Goal: Task Accomplishment & Management: Manage account settings

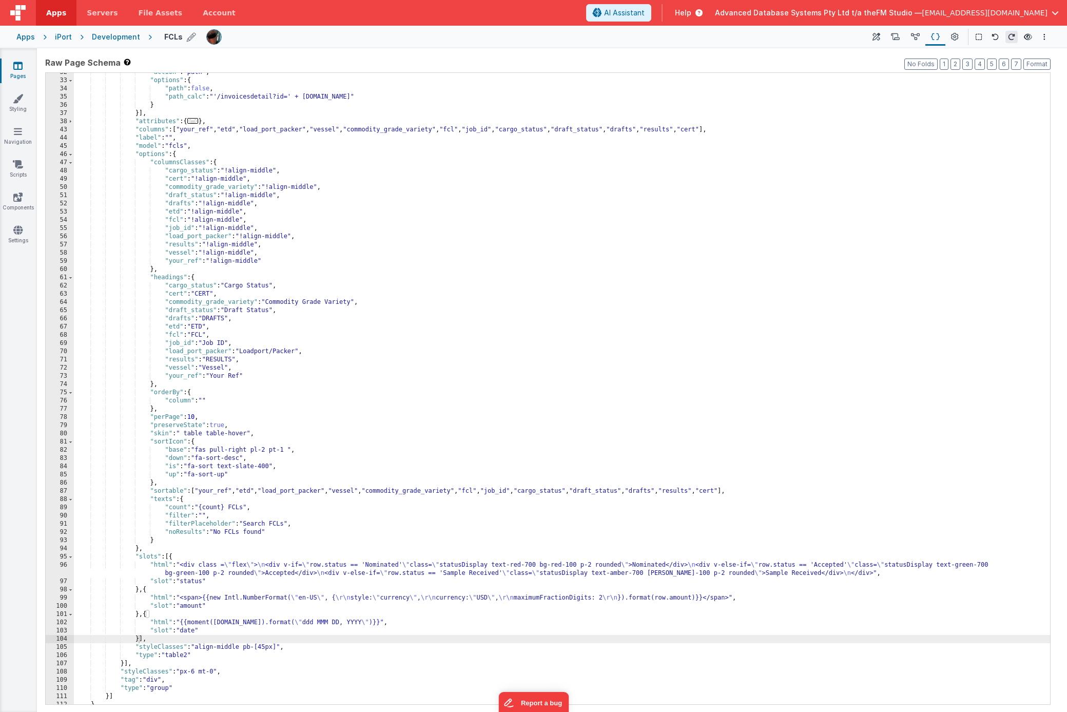
scroll to position [161, 0]
click at [187, 37] on icon at bounding box center [191, 37] width 9 height 14
click at [184, 37] on input "FCLs" at bounding box center [228, 36] width 128 height 15
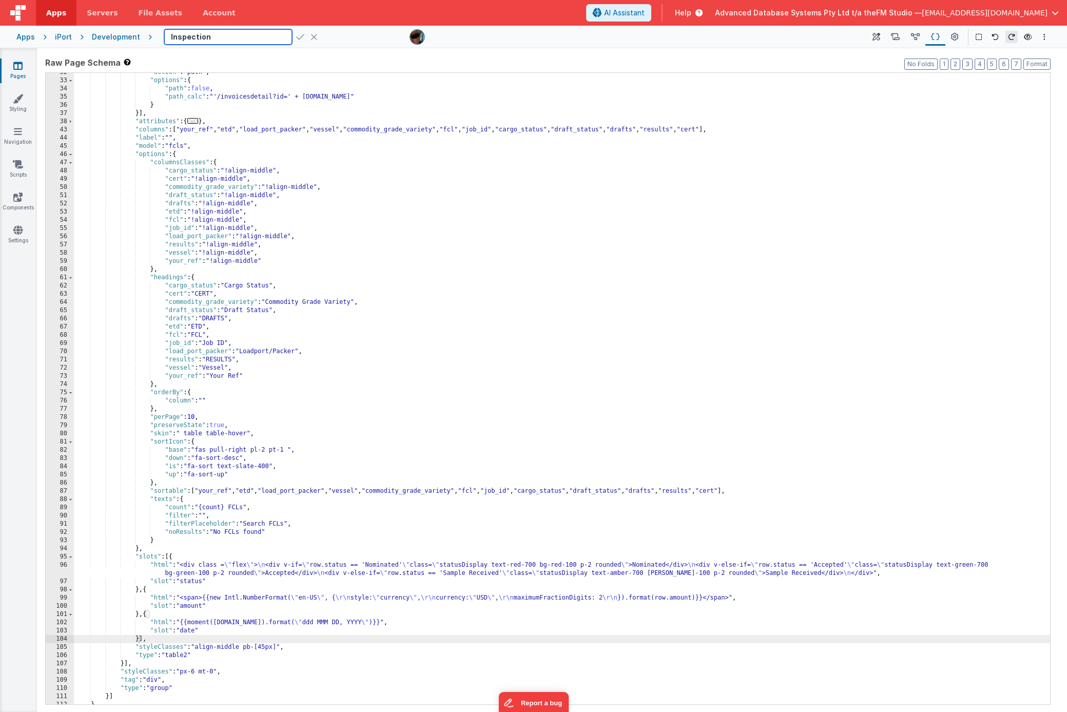
type input "Inspections"
click at [296, 35] on icon at bounding box center [300, 37] width 8 height 14
click at [16, 67] on icon at bounding box center [17, 66] width 9 height 10
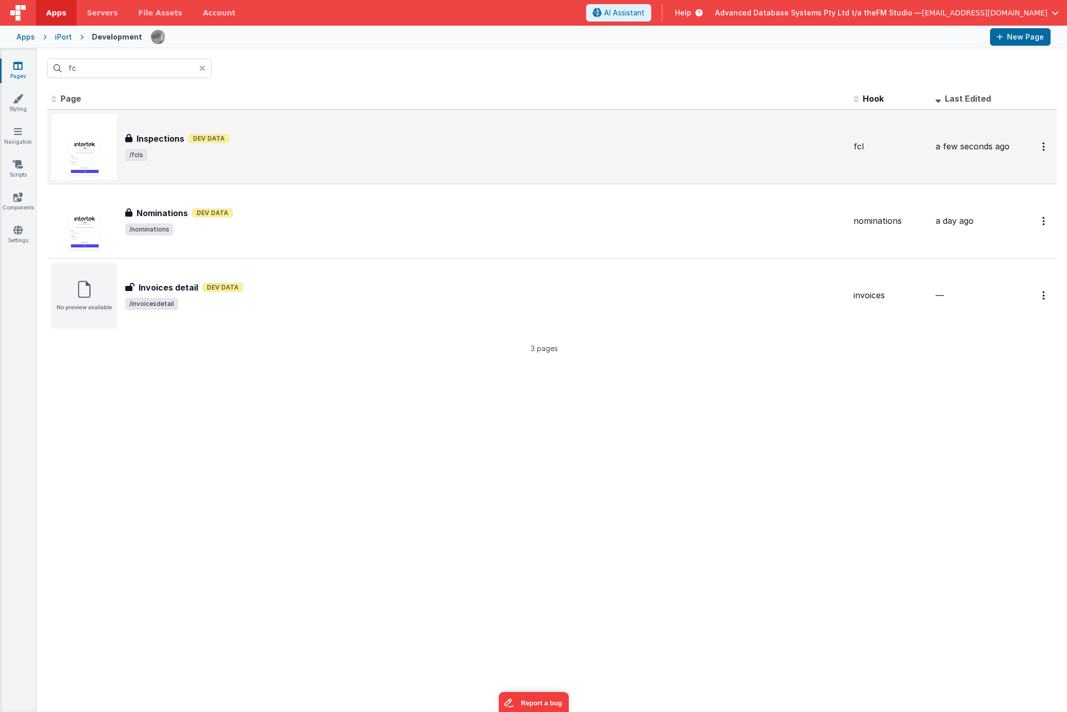
click at [163, 138] on h3 "Inspections" at bounding box center [161, 138] width 48 height 12
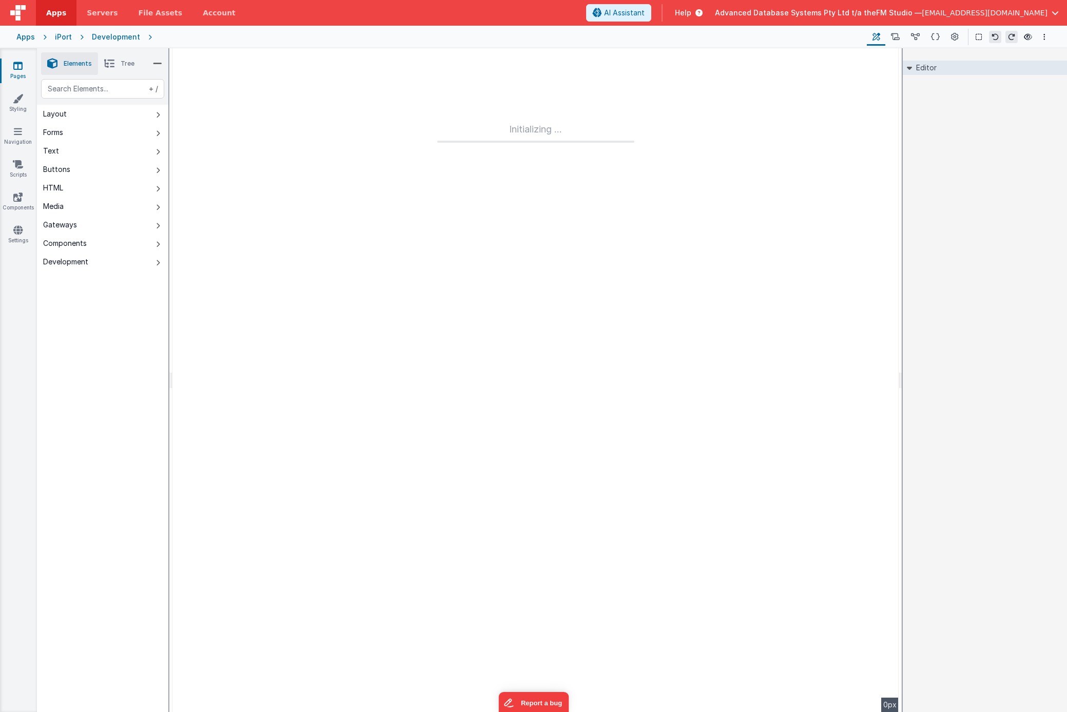
type input "FR_7A31AD4E-9CED-6048-B097-D65F651B838B"
type input "fcl"
checkbox input "true"
click at [957, 39] on icon at bounding box center [955, 37] width 8 height 11
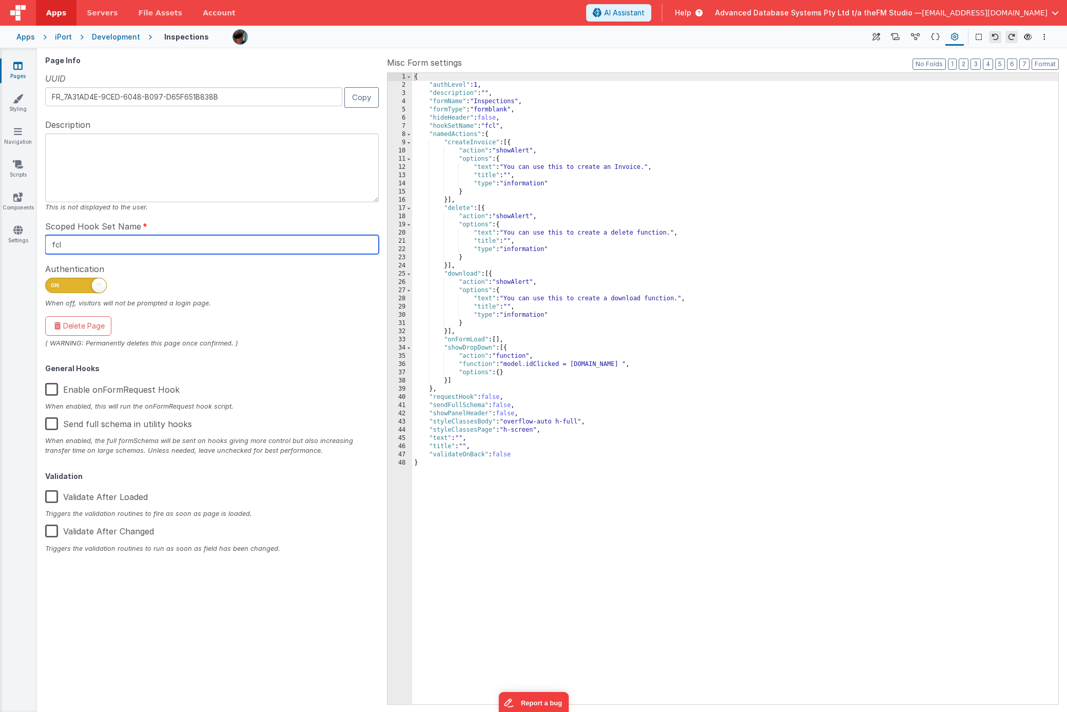
click at [66, 242] on input "fcl" at bounding box center [212, 244] width 334 height 19
type input "inspections"
click at [287, 309] on div "Page Info UUID FR_7A31AD4E-9CED-6048-B097-D65F651B838B Copy Description This is…" at bounding box center [214, 379] width 338 height 647
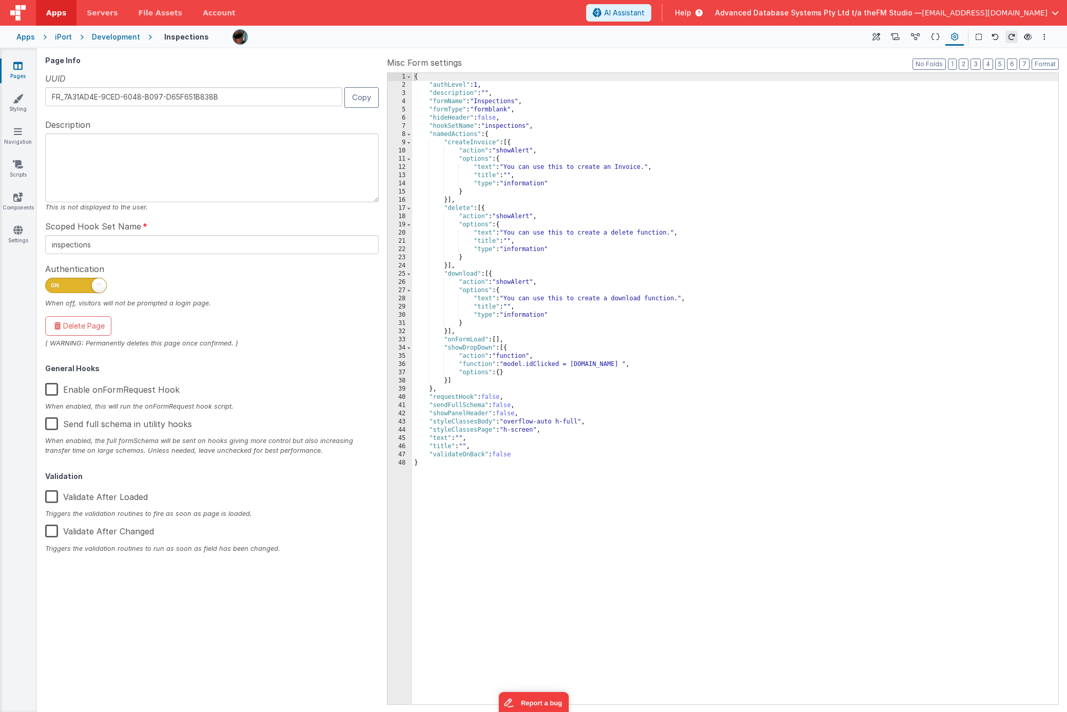
click at [53, 389] on label "Enable onFormRequest Hook" at bounding box center [112, 388] width 135 height 22
click at [0, 0] on input "Enable onFormRequest Hook" at bounding box center [0, 0] width 0 height 0
click at [934, 36] on icon at bounding box center [935, 37] width 9 height 11
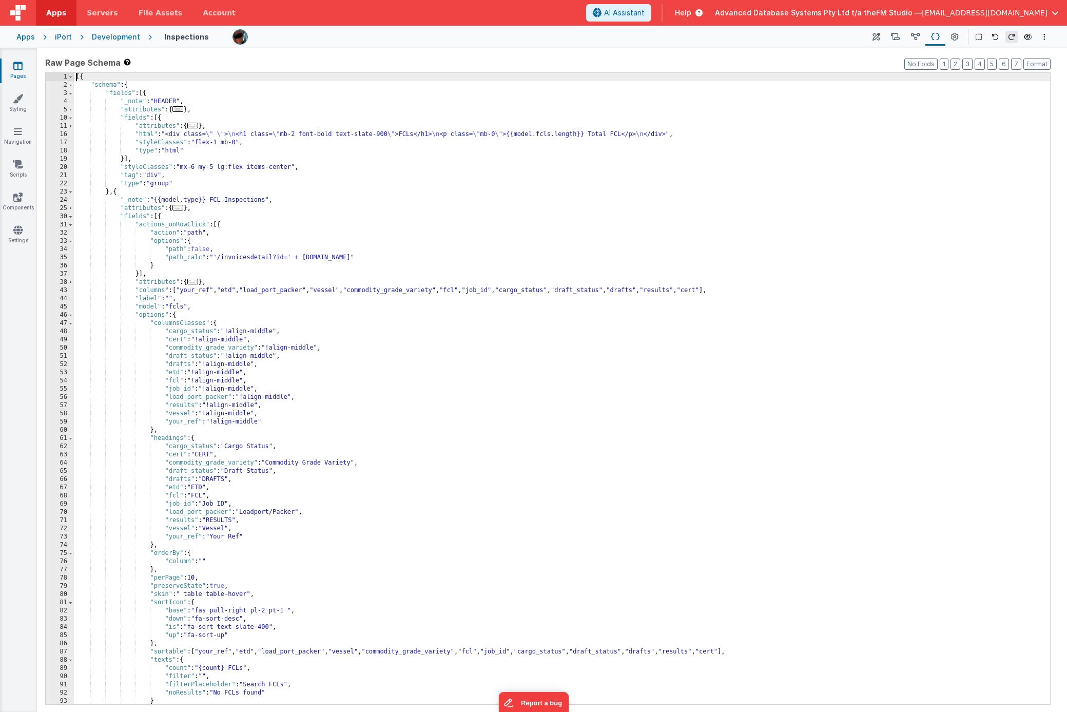
click at [472, 237] on div "[{ "schema" : { "fields" : [{ "_note" : "HEADER" , "attributes" : { ... } , "fi…" at bounding box center [562, 397] width 977 height 648
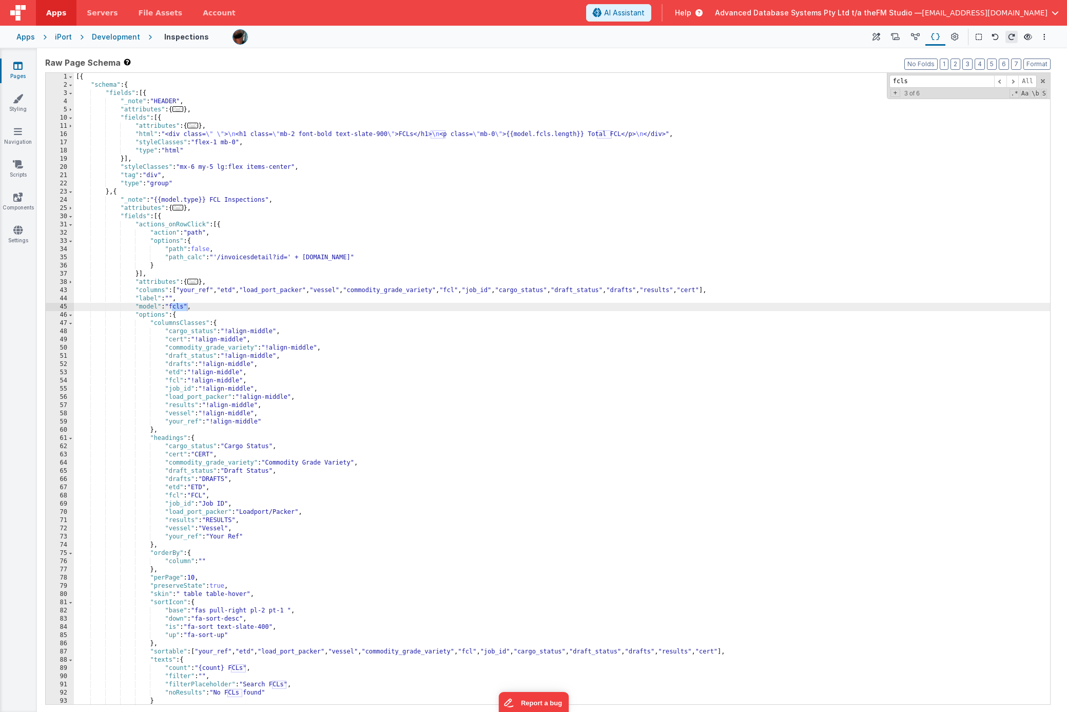
type input "fcls"
click at [183, 308] on div "[{ "schema" : { "fields" : [{ "_note" : "HEADER" , "attributes" : { ... } , "fi…" at bounding box center [562, 397] width 977 height 648
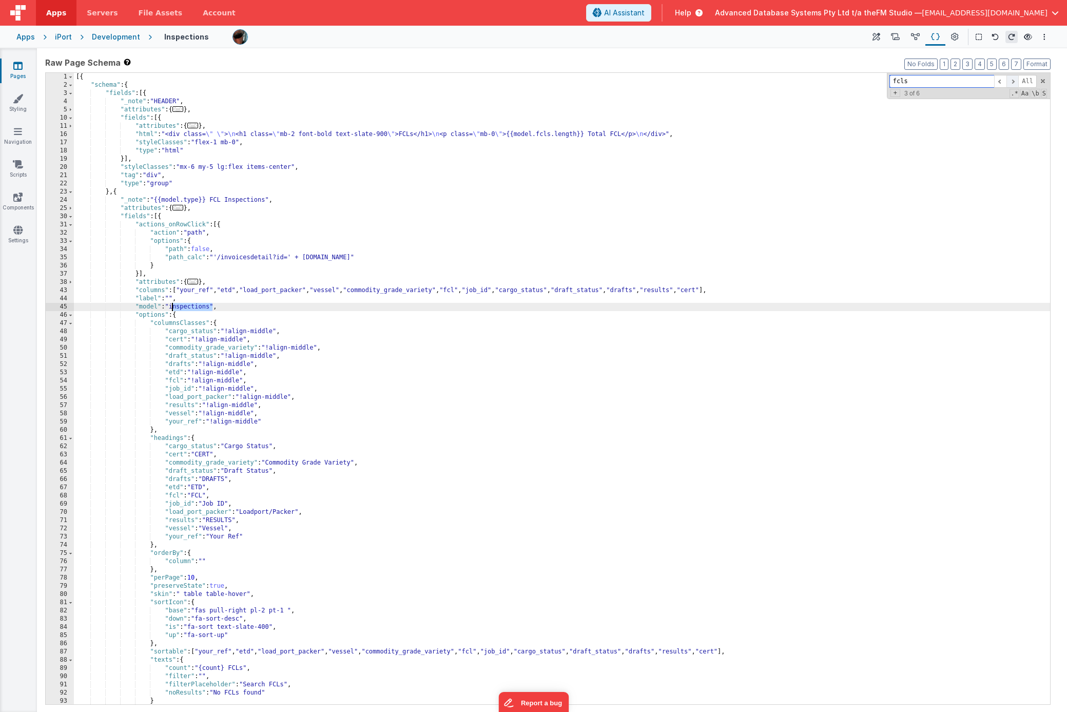
click at [1013, 82] on span at bounding box center [1013, 81] width 12 height 13
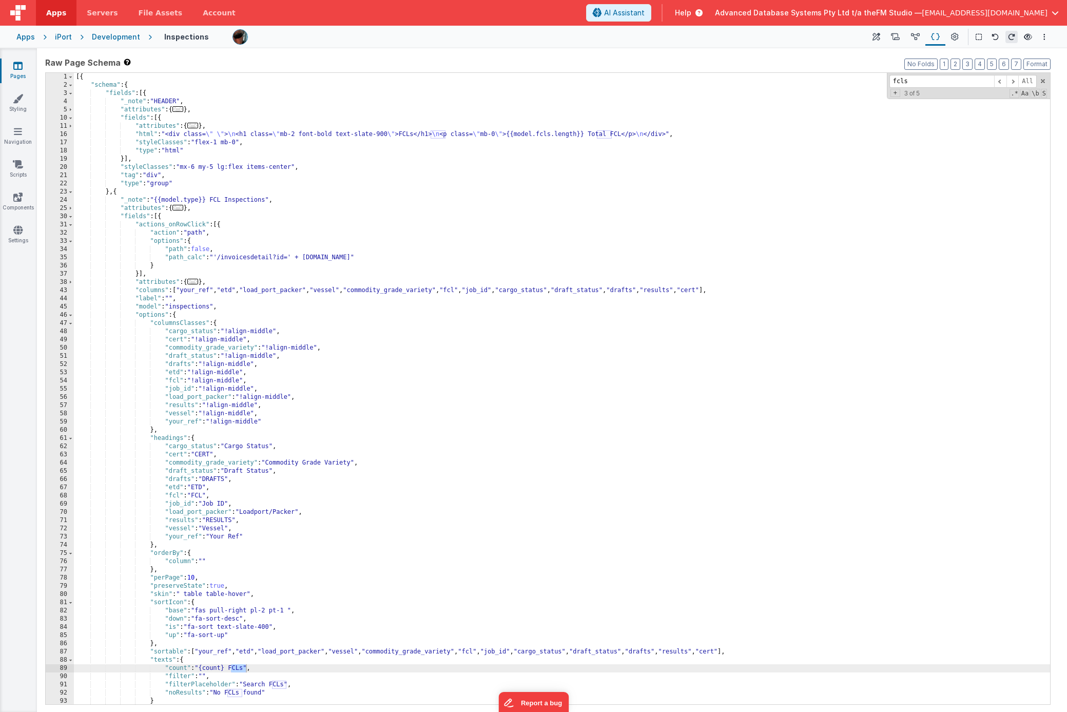
click at [238, 668] on div "[{ "schema" : { "fields" : [{ "_note" : "HEADER" , "attributes" : { ... } , "fi…" at bounding box center [562, 397] width 977 height 648
click at [280, 686] on div "[{ "schema" : { "fields" : [{ "_note" : "HEADER" , "attributes" : { ... } , "fi…" at bounding box center [562, 397] width 977 height 648
click at [231, 692] on div "[{ "schema" : { "fields" : [{ "_note" : "HEADER" , "attributes" : { ... } , "fi…" at bounding box center [562, 397] width 977 height 648
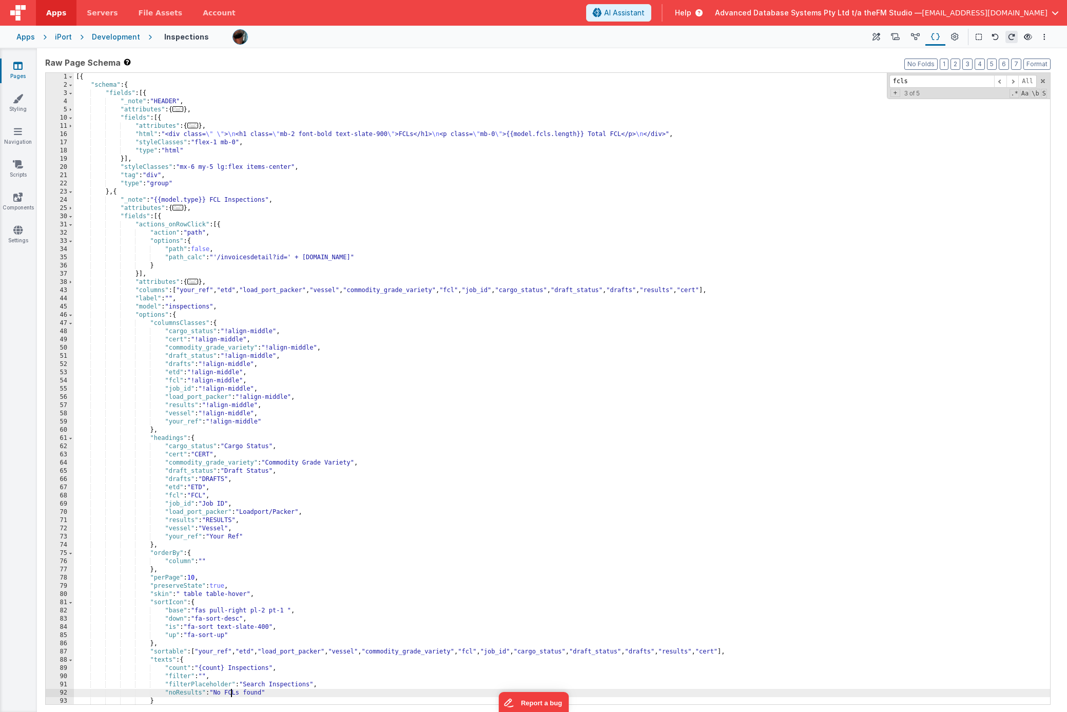
click at [231, 692] on div "[{ "schema" : { "fields" : [{ "_note" : "HEADER" , "attributes" : { ... } , "fi…" at bounding box center [562, 397] width 977 height 648
click at [1012, 83] on span at bounding box center [1013, 81] width 12 height 13
click at [439, 134] on div "[{ "schema" : { "fields" : [{ "_note" : "HEADER" , "attributes" : { ... } , "fi…" at bounding box center [562, 397] width 977 height 648
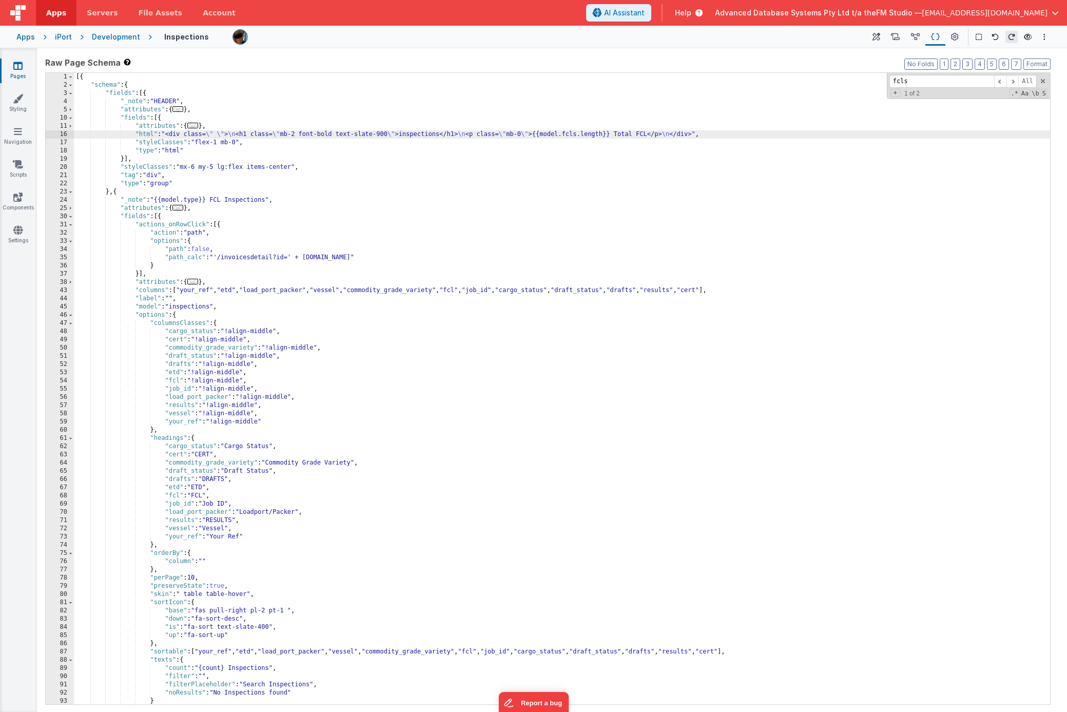
click at [633, 135] on div "[{ "schema" : { "fields" : [{ "_note" : "HEADER" , "attributes" : { ... } , "fi…" at bounding box center [562, 397] width 977 height 648
click at [729, 135] on div "[{ "schema" : { "fields" : [{ "_note" : "HEADER" , "attributes" : { ... } , "fi…" at bounding box center [562, 397] width 977 height 648
paste textarea
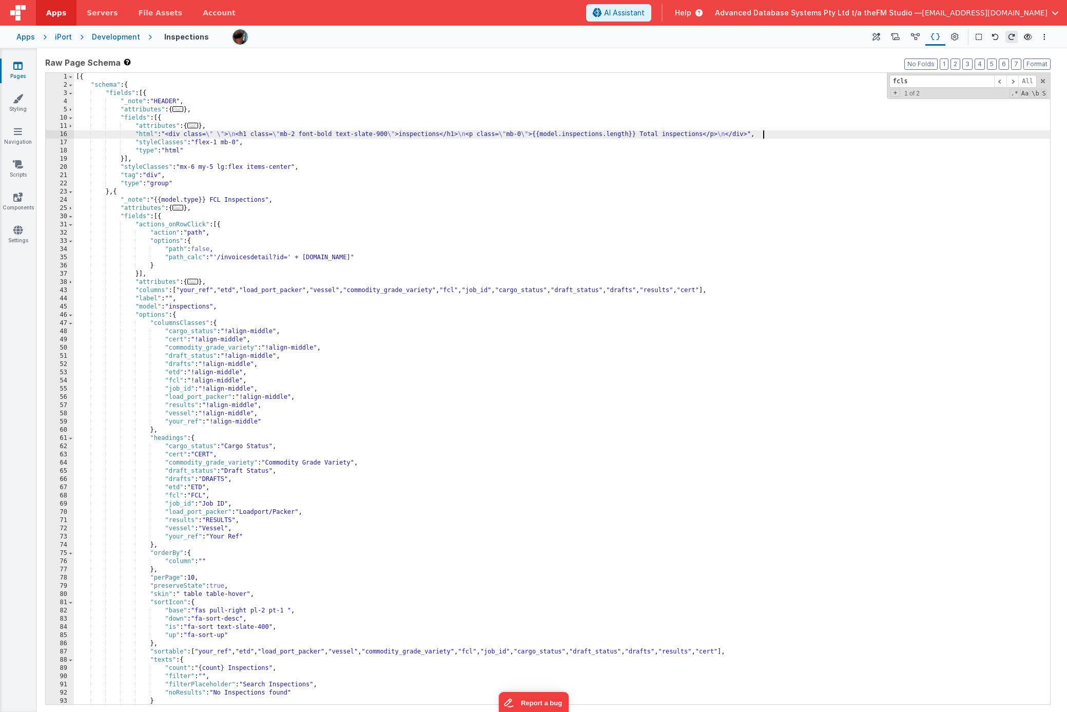
click at [729, 135] on div "[{ "schema" : { "fields" : [{ "_note" : "HEADER" , "attributes" : { ... } , "fi…" at bounding box center [562, 397] width 977 height 648
click at [435, 135] on div "[{ "schema" : { "fields" : [{ "_note" : "HEADER" , "attributes" : { ... } , "fi…" at bounding box center [562, 397] width 977 height 648
click at [216, 201] on div "[{ "schema" : { "fields" : [{ "_note" : "HEADER" , "attributes" : { ... } , "fi…" at bounding box center [562, 397] width 977 height 648
click at [188, 200] on div "[{ "schema" : { "fields" : [{ "_note" : "HEADER" , "attributes" : { ... } , "fi…" at bounding box center [562, 397] width 977 height 648
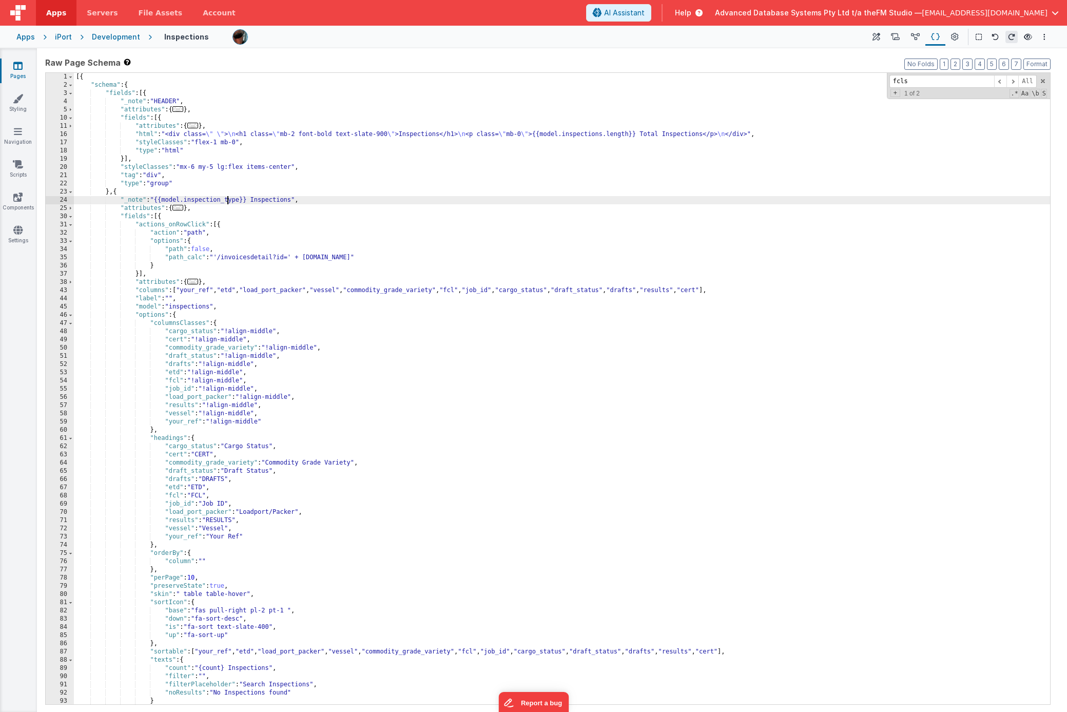
click at [16, 68] on icon at bounding box center [17, 66] width 9 height 10
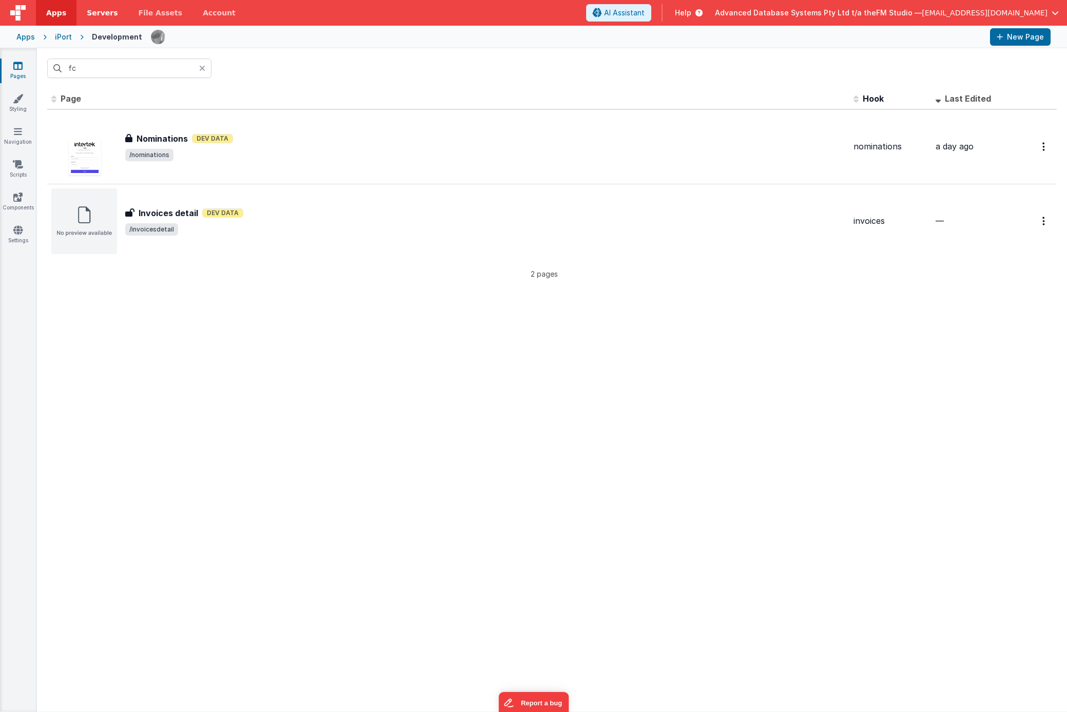
click at [102, 11] on span "Servers" at bounding box center [102, 13] width 31 height 10
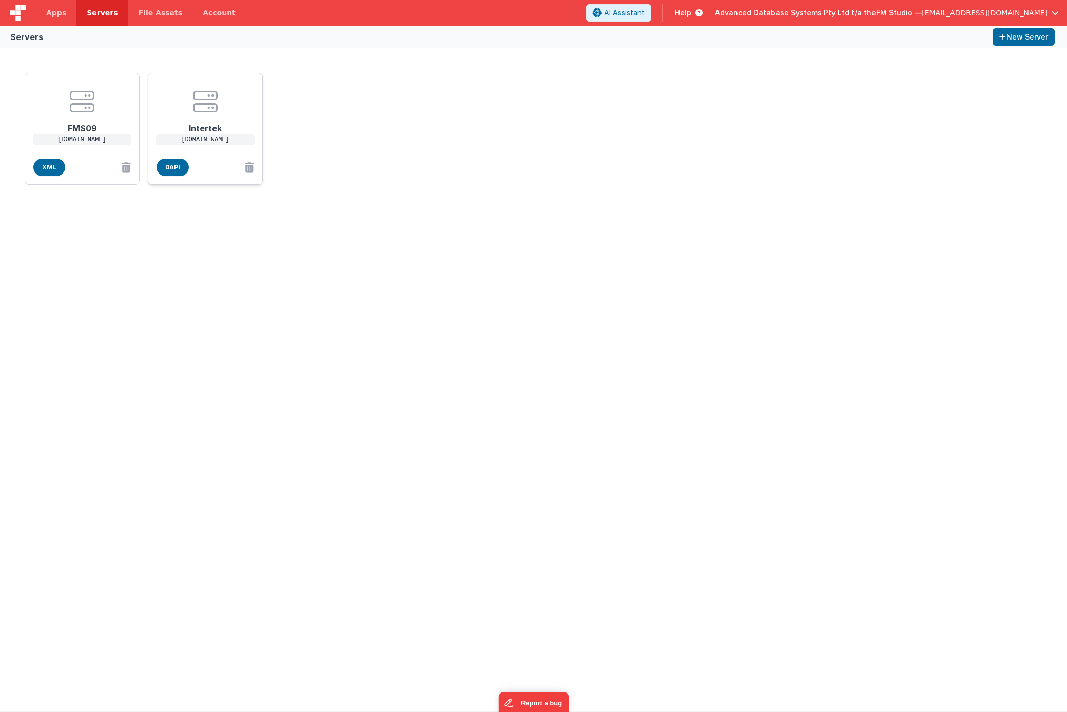
click at [220, 104] on center at bounding box center [205, 101] width 82 height 25
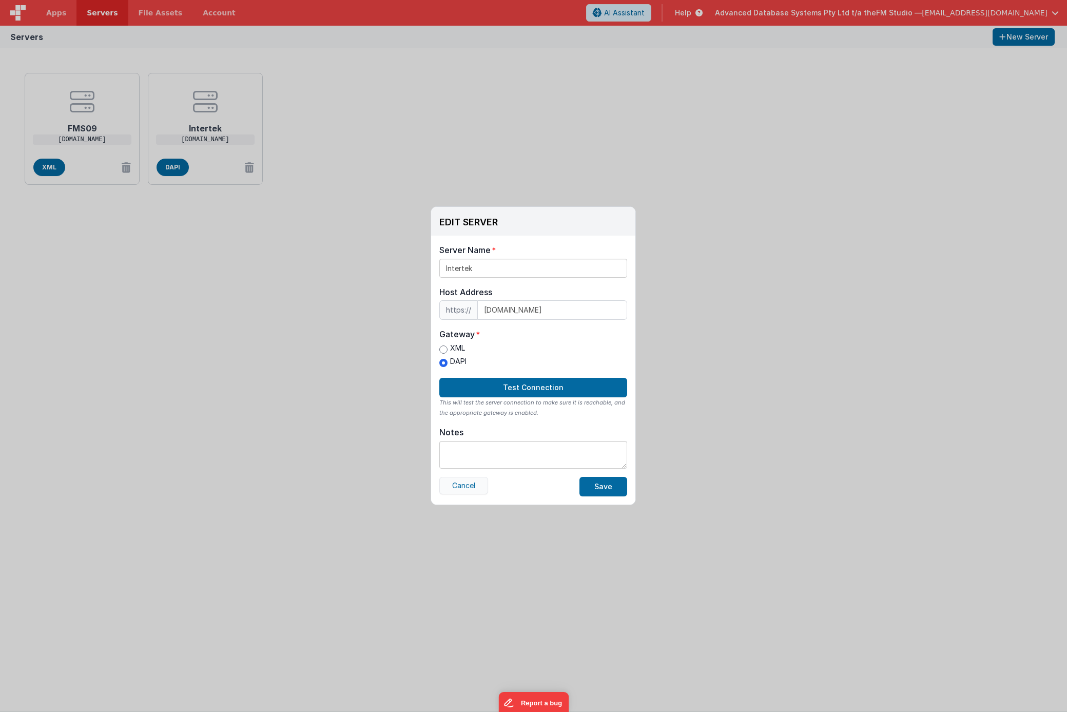
click at [471, 485] on button "Cancel" at bounding box center [463, 485] width 49 height 17
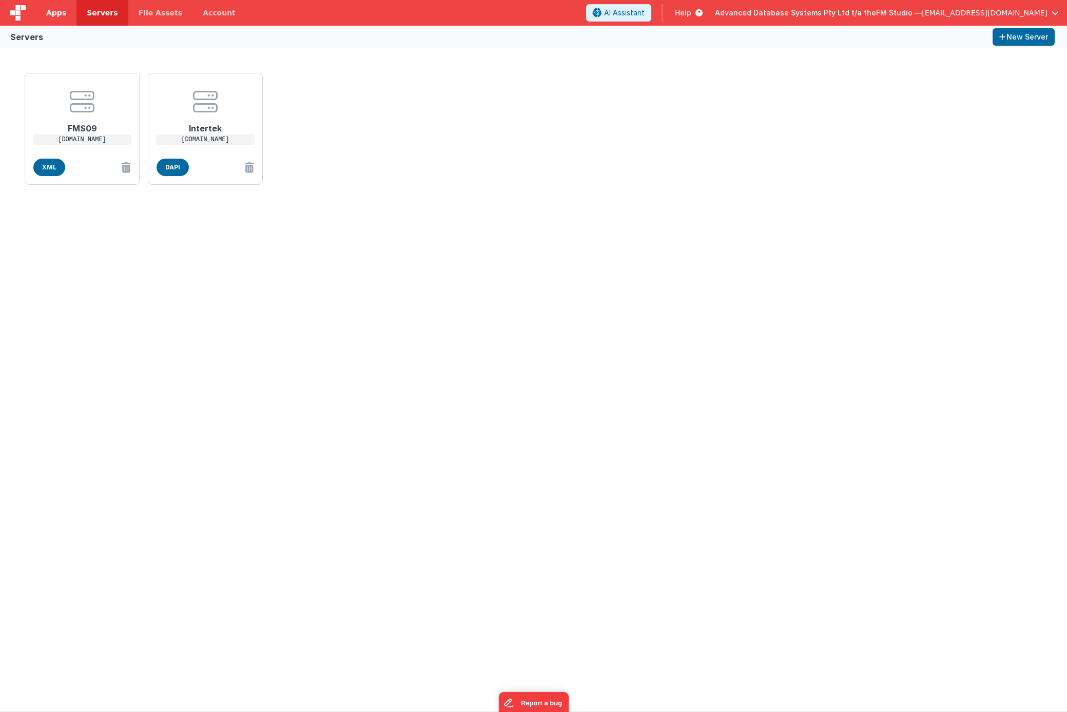
click at [60, 11] on span "Apps" at bounding box center [56, 13] width 20 height 10
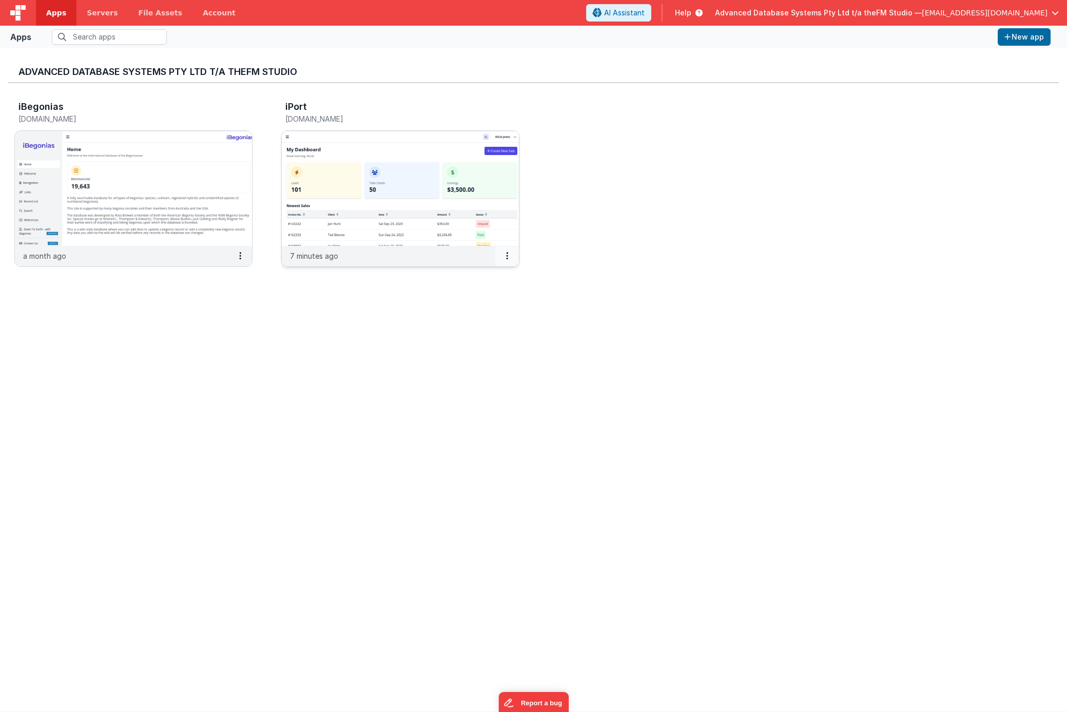
click at [506, 256] on icon at bounding box center [507, 256] width 2 height 1
click at [480, 274] on link "Settings" at bounding box center [484, 276] width 71 height 18
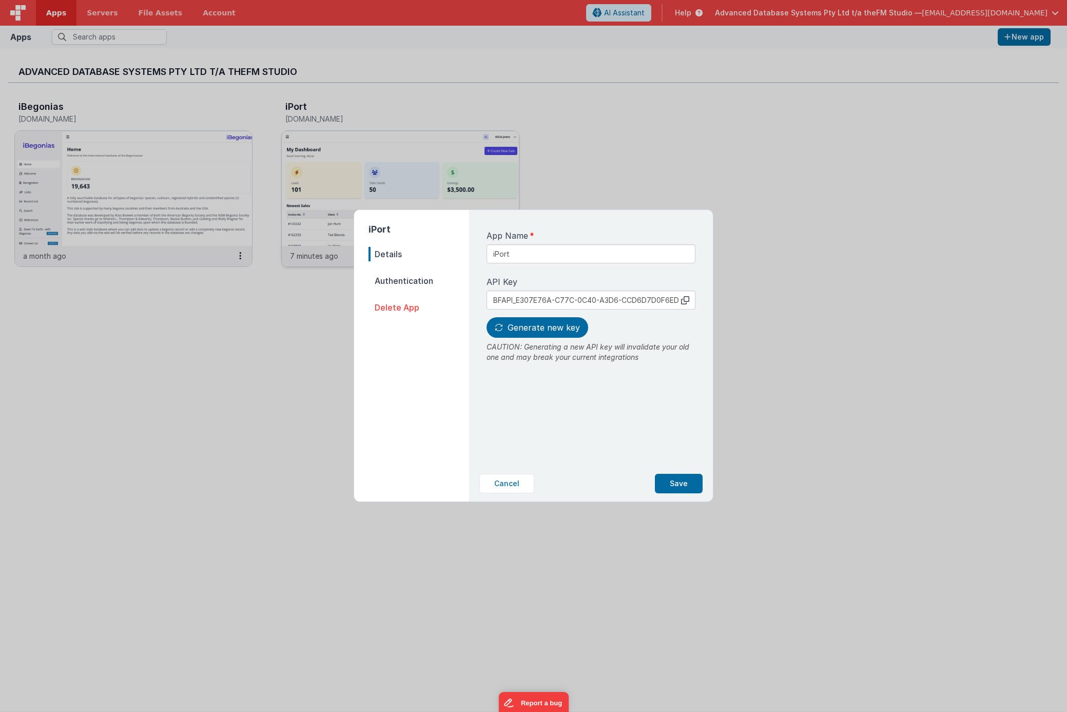
click at [399, 278] on span "Authentication" at bounding box center [419, 281] width 101 height 14
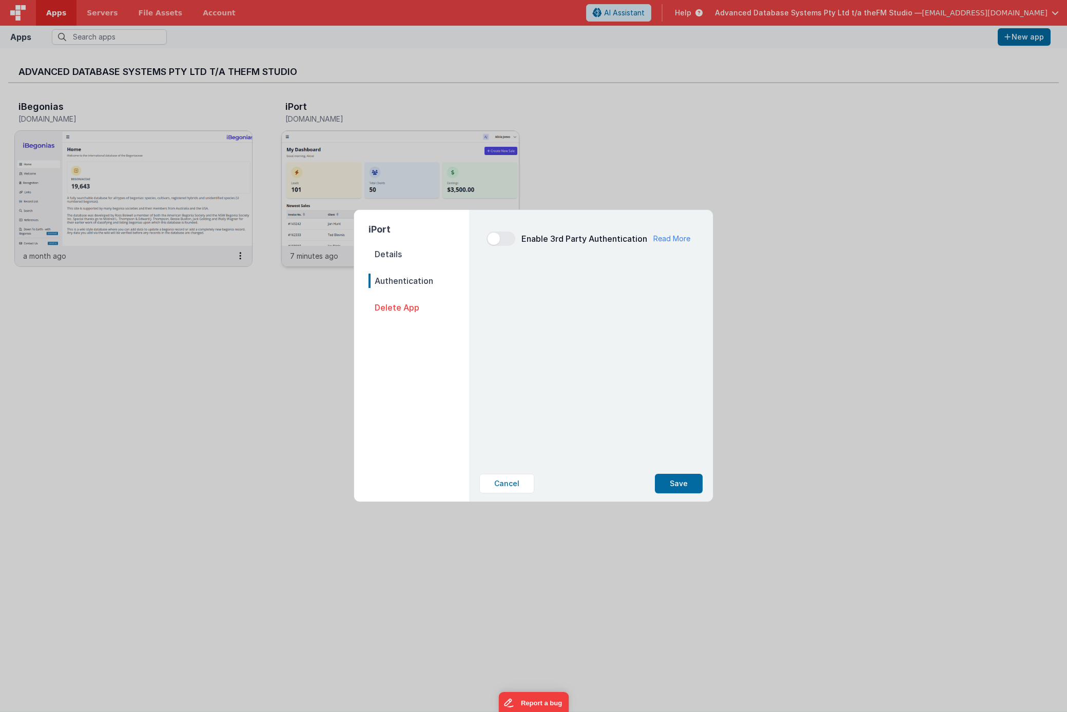
click at [389, 252] on span "Details" at bounding box center [419, 254] width 101 height 14
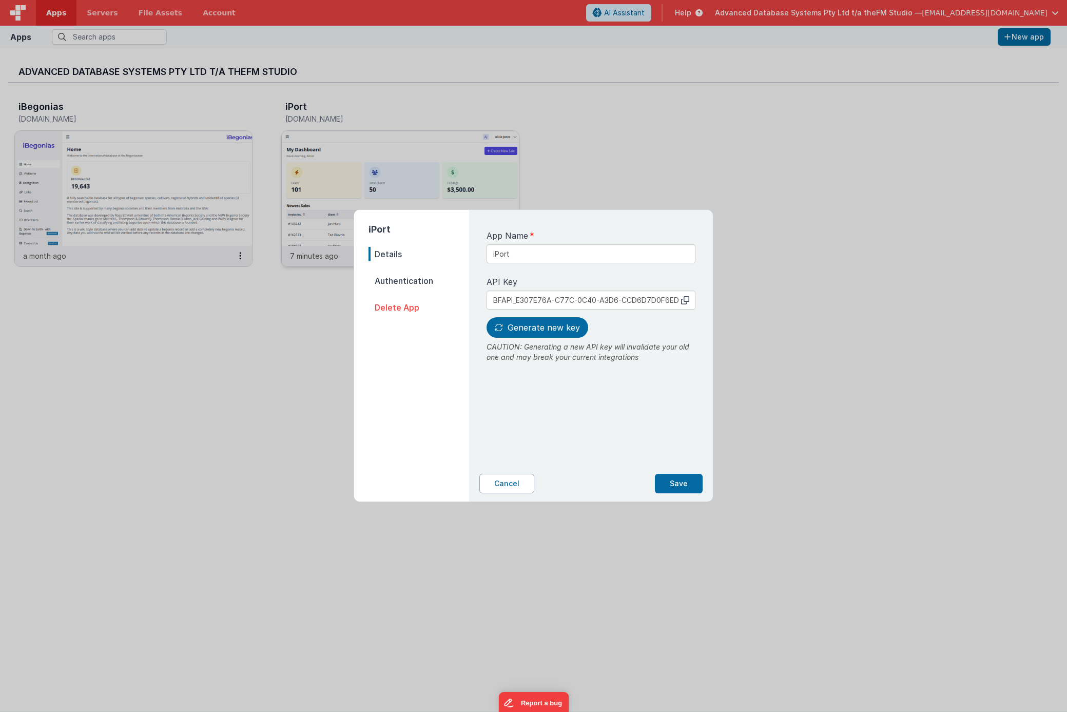
click at [512, 485] on button "Cancel" at bounding box center [507, 484] width 55 height 20
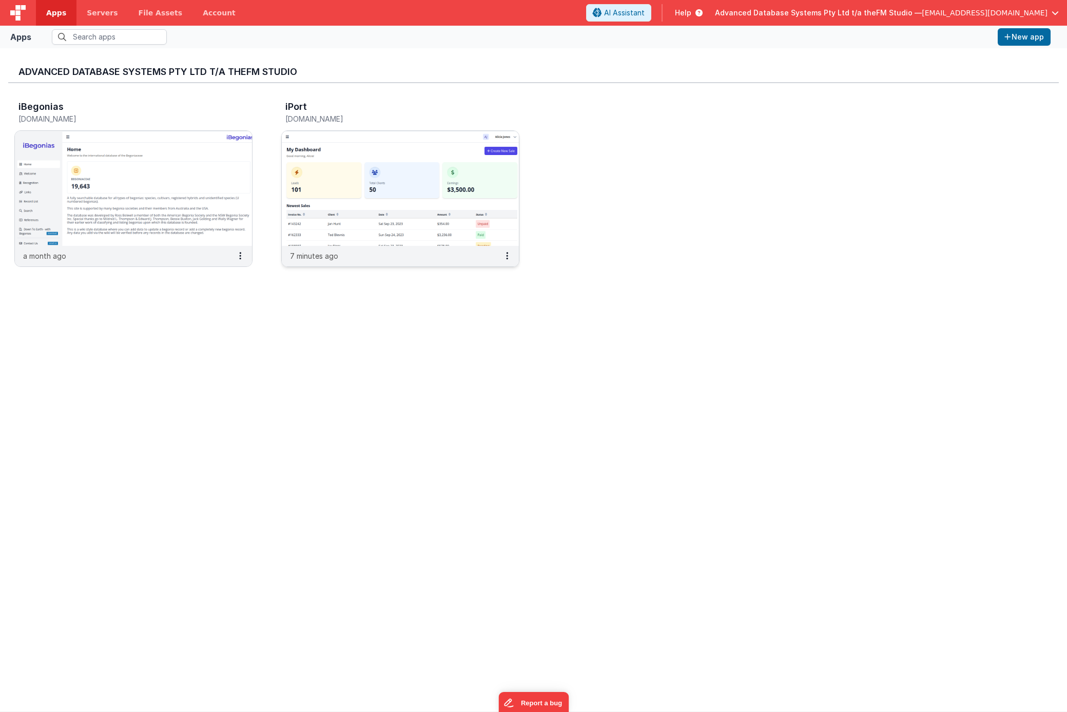
click at [323, 166] on img at bounding box center [400, 188] width 237 height 115
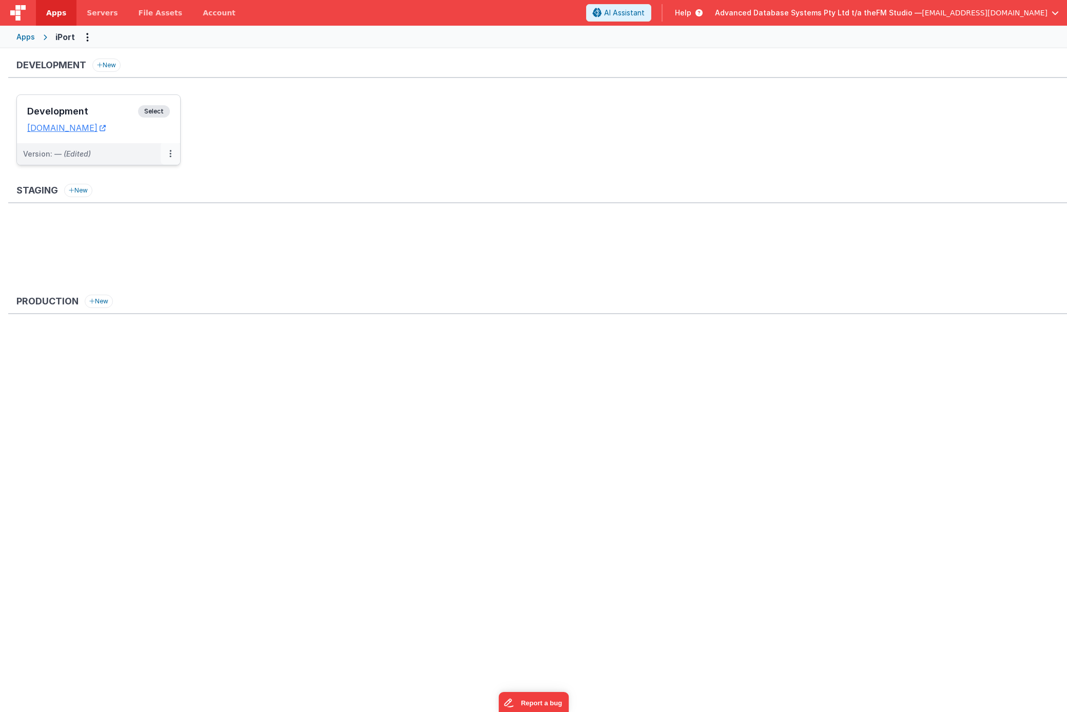
click at [169, 154] on icon at bounding box center [170, 154] width 2 height 1
click at [131, 178] on link "Edit" at bounding box center [135, 177] width 90 height 18
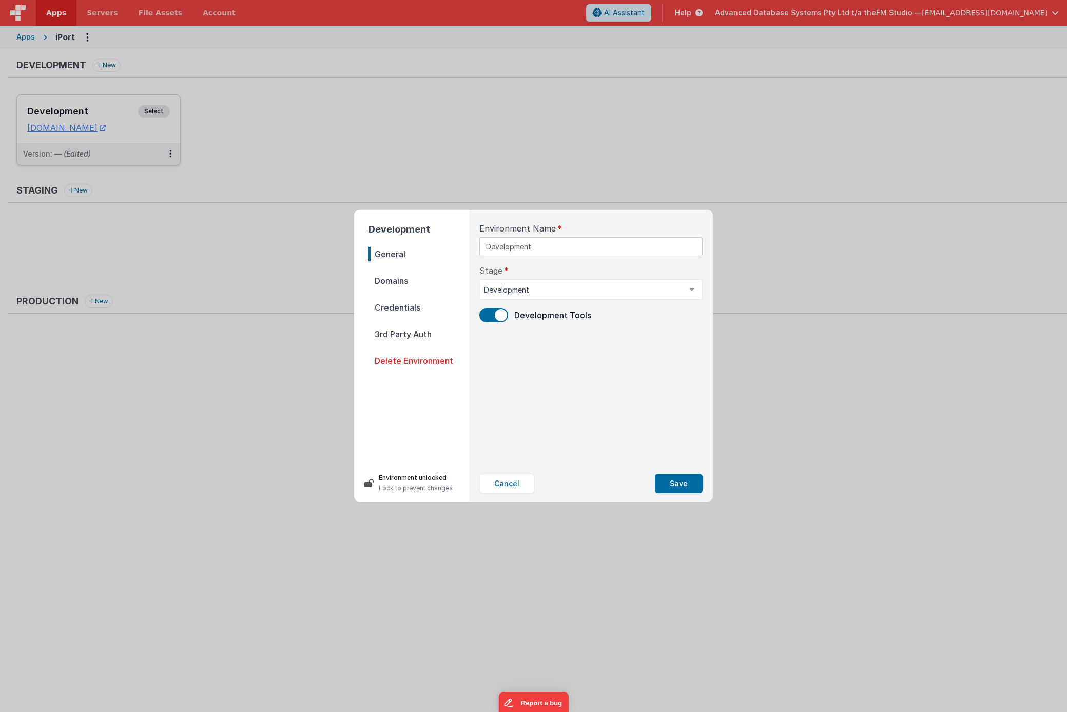
click at [390, 279] on span "Domains" at bounding box center [419, 281] width 101 height 14
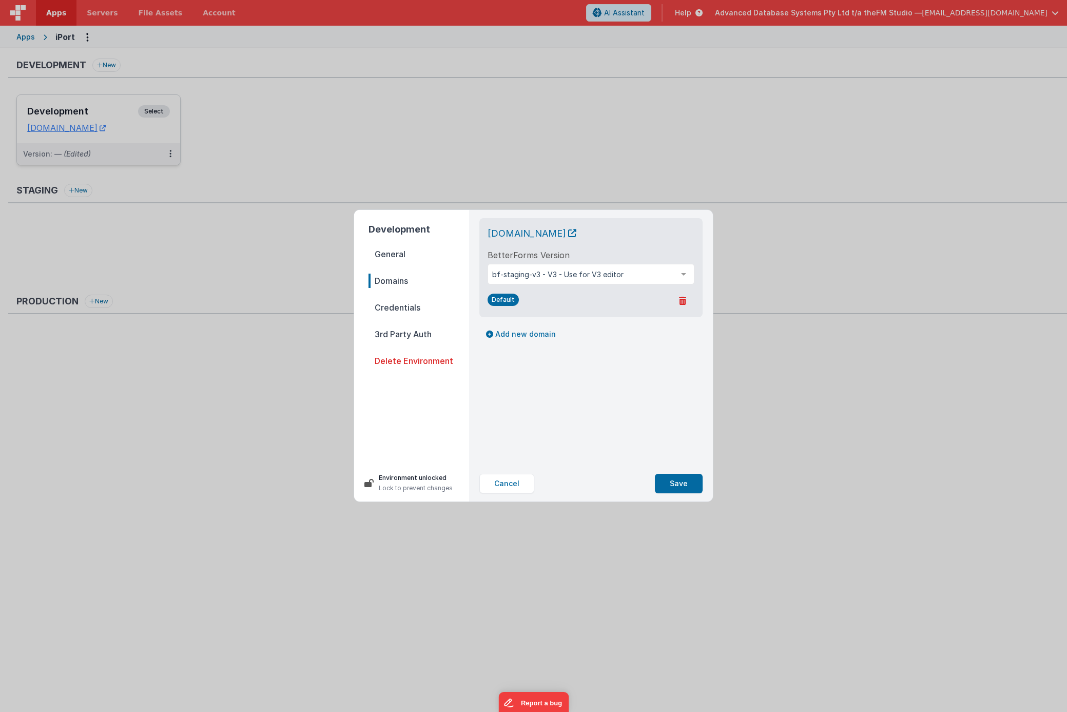
click at [393, 310] on span "Credentials" at bounding box center [419, 307] width 101 height 14
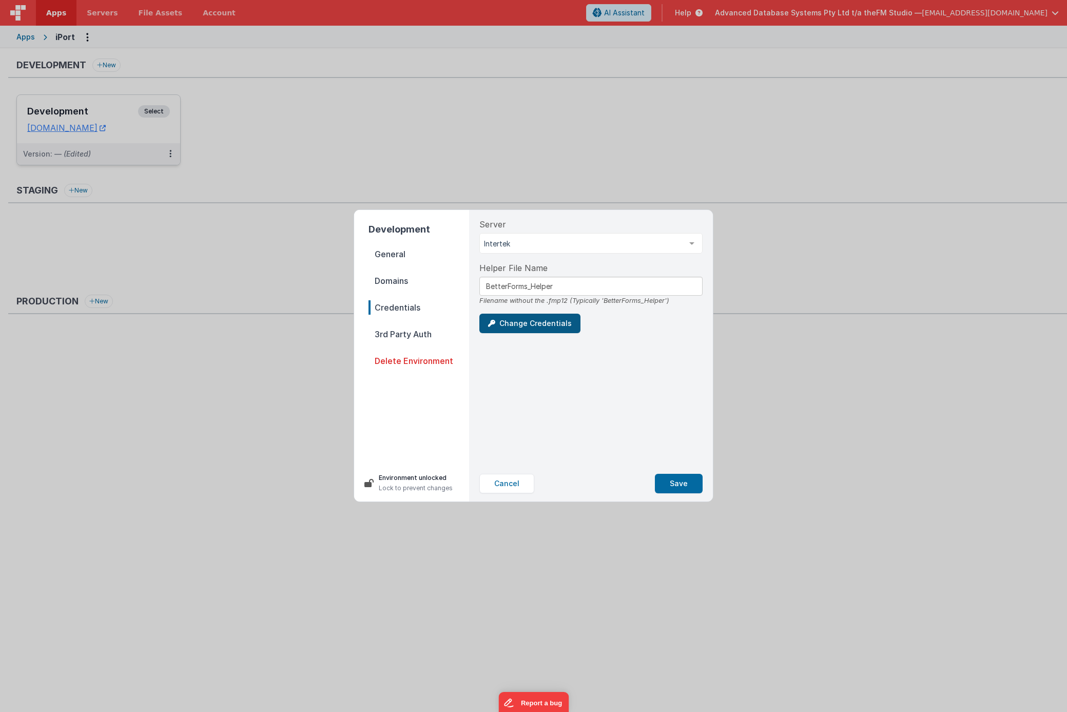
click at [533, 327] on button "Change Credentials" at bounding box center [530, 324] width 101 height 20
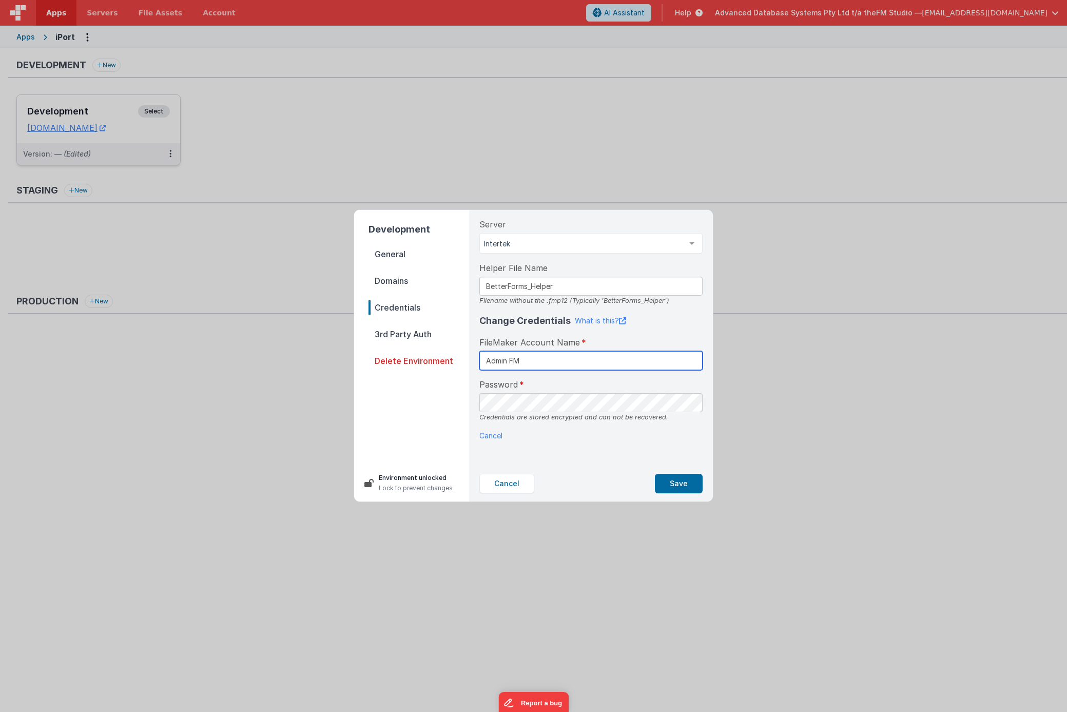
type input "Admin FM"
click at [677, 483] on button "Save" at bounding box center [679, 484] width 48 height 20
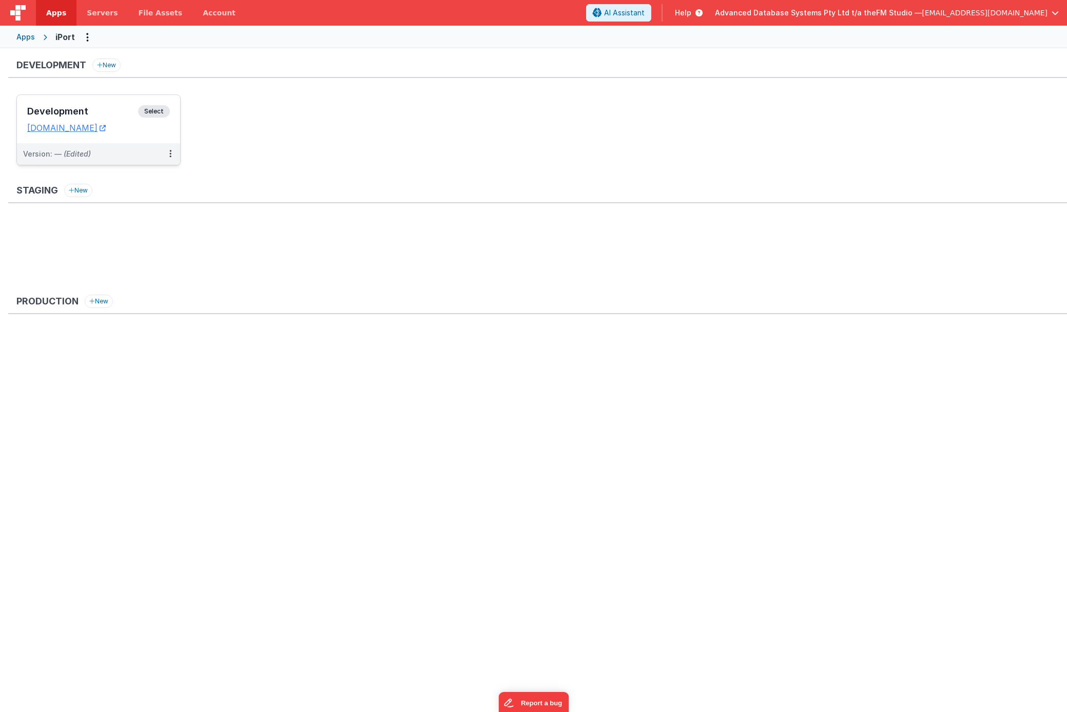
click at [76, 112] on h3 "Development" at bounding box center [82, 111] width 111 height 10
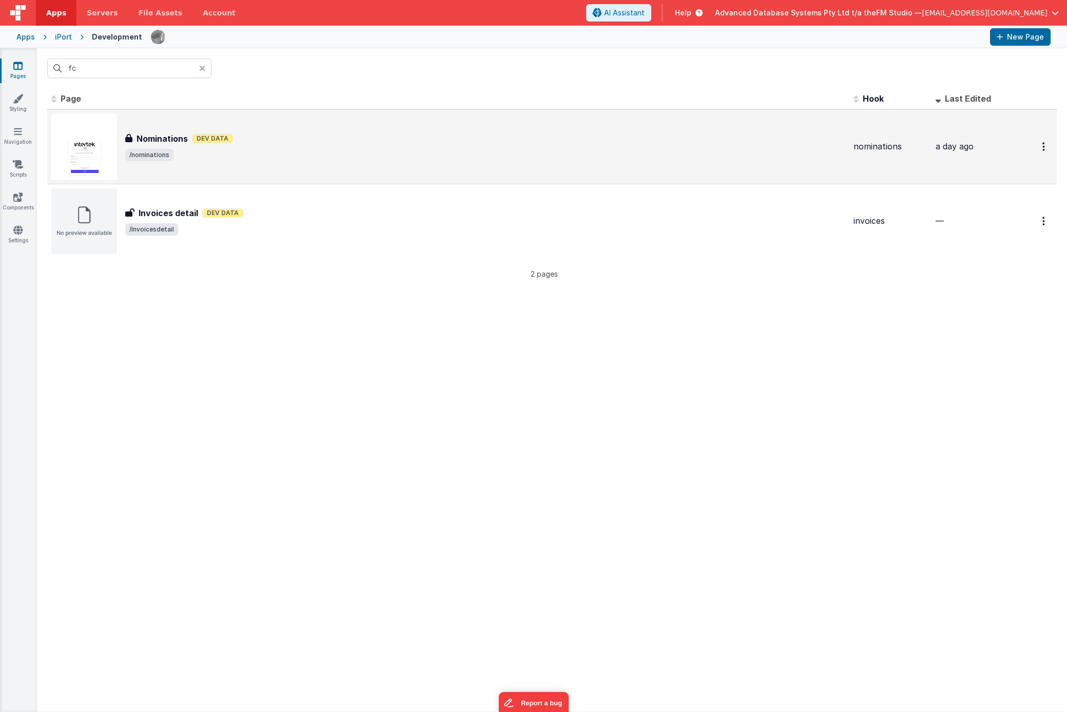
click at [158, 129] on div "Nominations Nominations Dev Data /nominations" at bounding box center [448, 147] width 794 height 66
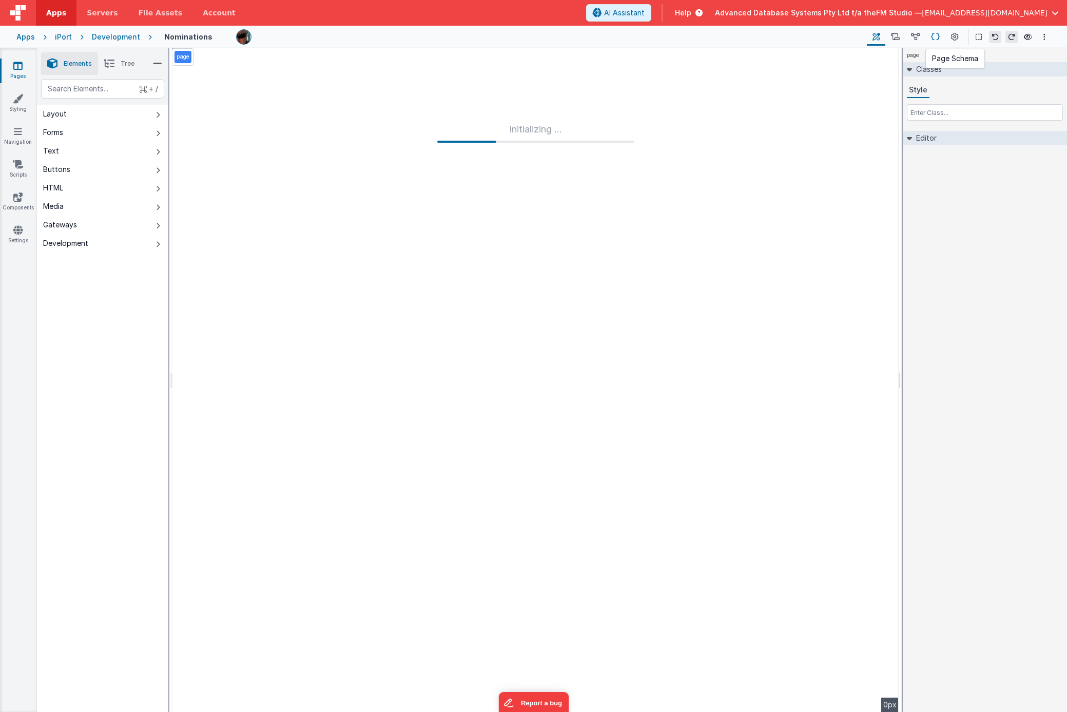
click at [930, 37] on button at bounding box center [936, 36] width 20 height 17
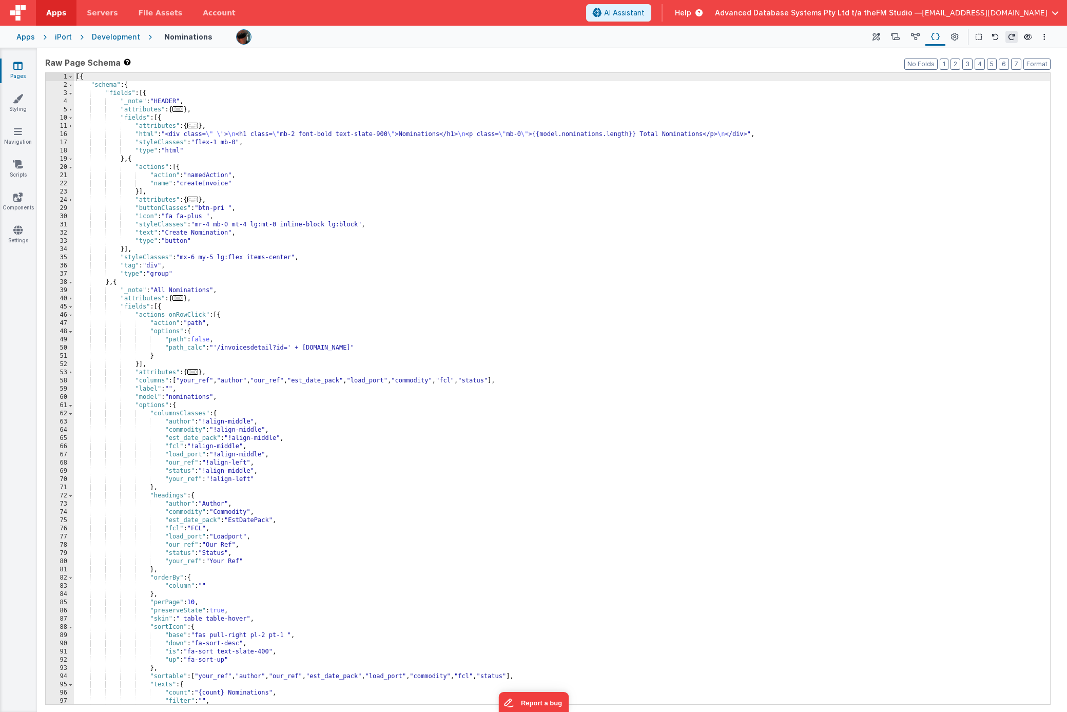
click at [430, 133] on div "[{ "schema" : { "fields" : [{ "_note" : "HEADER" , "attributes" : { ... } , "fi…" at bounding box center [562, 397] width 977 height 648
click at [23, 65] on link "Pages" at bounding box center [17, 71] width 37 height 21
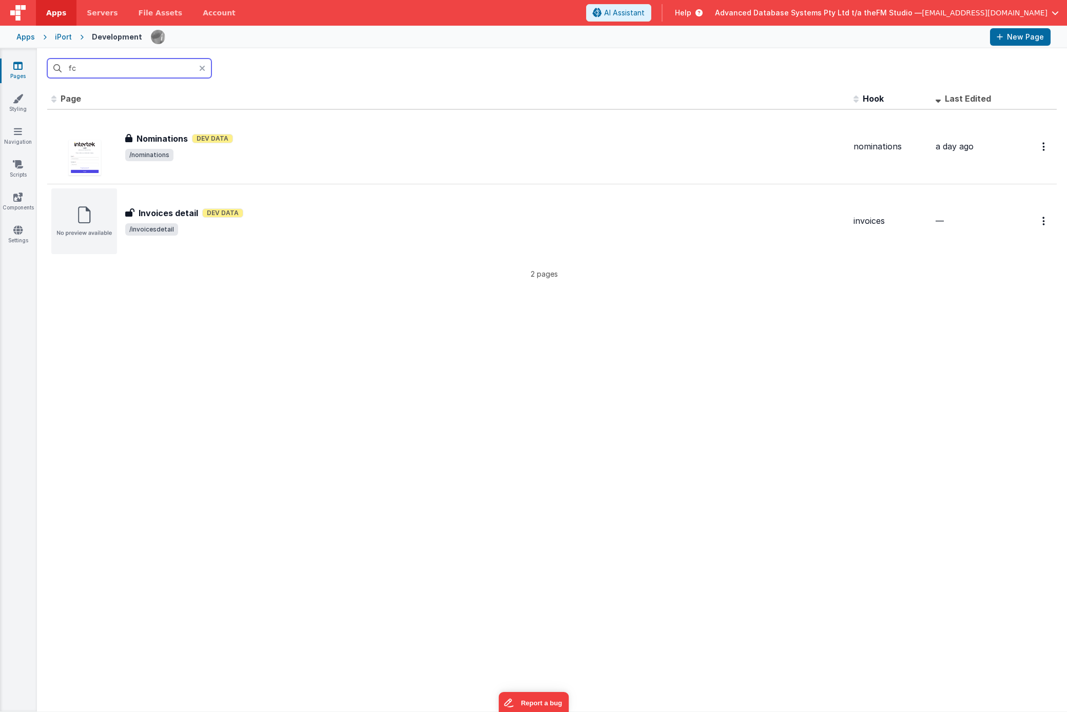
click at [113, 68] on input "fc" at bounding box center [129, 69] width 164 height 20
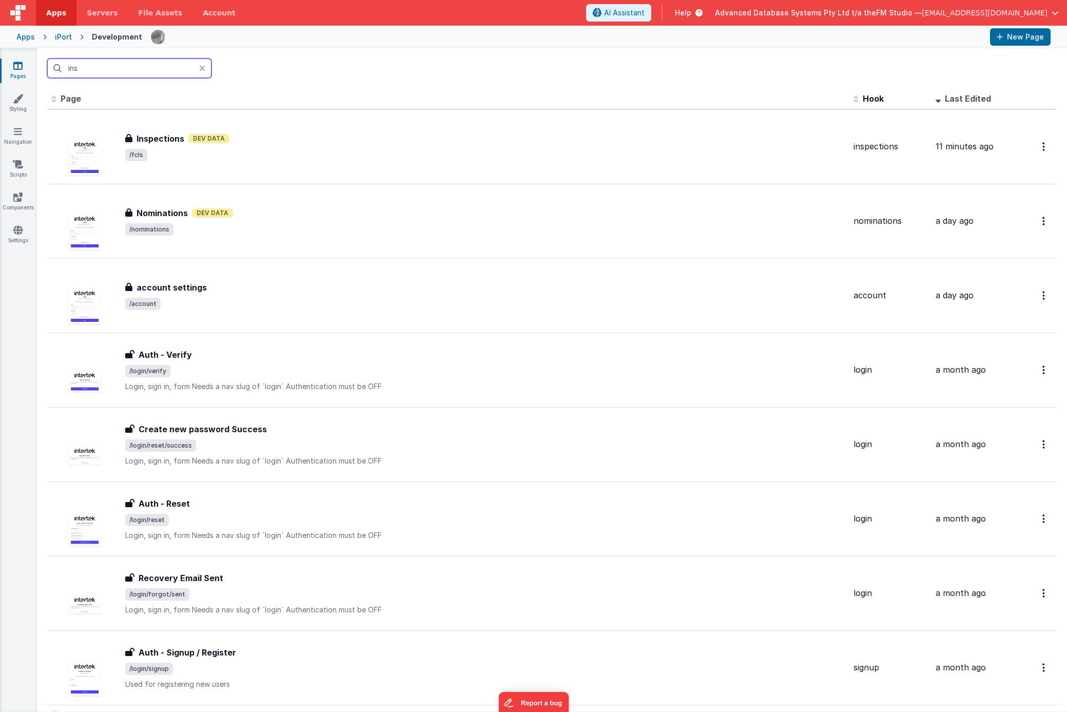
type input "insp"
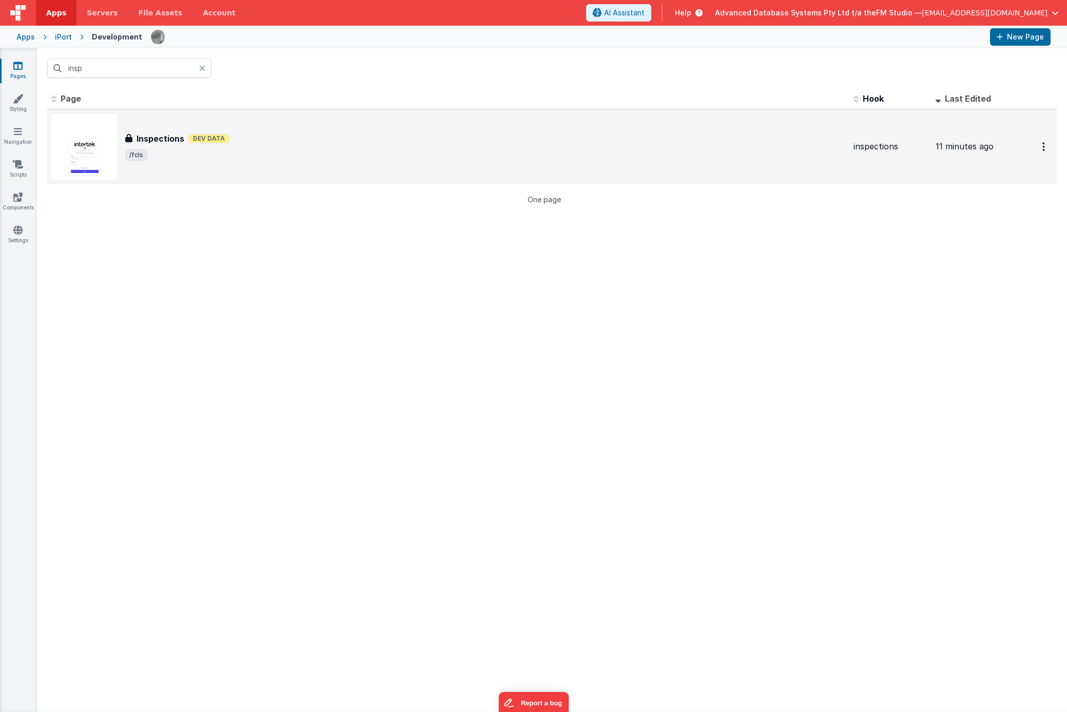
click at [159, 140] on h3 "Inspections" at bounding box center [161, 138] width 48 height 12
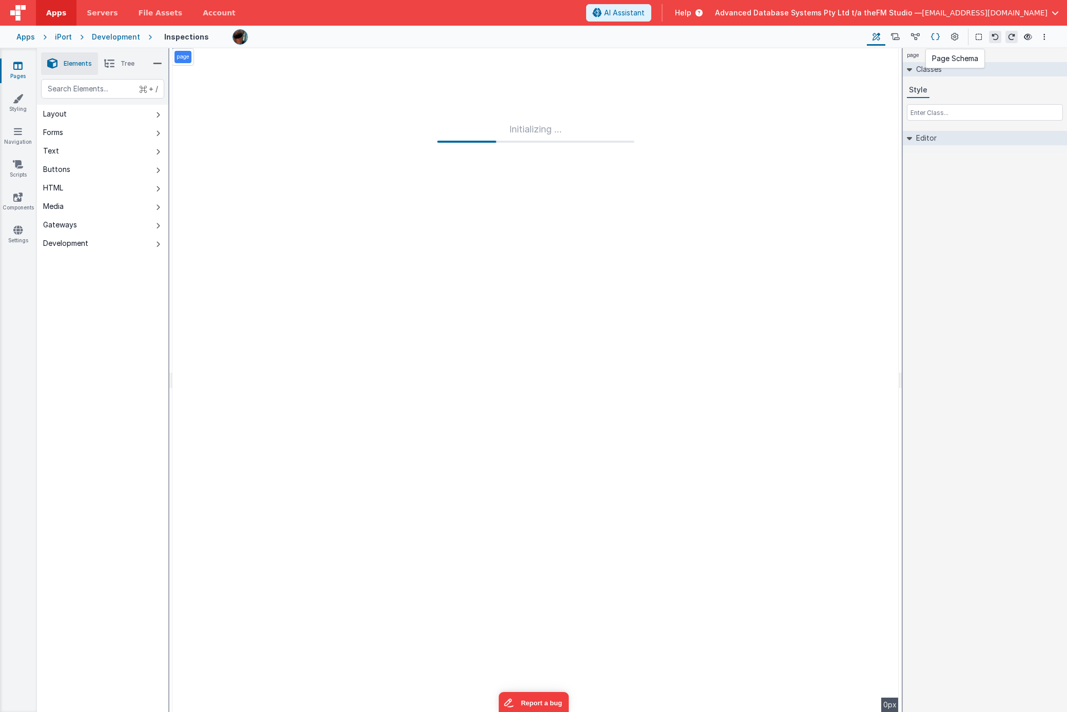
click at [937, 39] on icon at bounding box center [935, 37] width 9 height 11
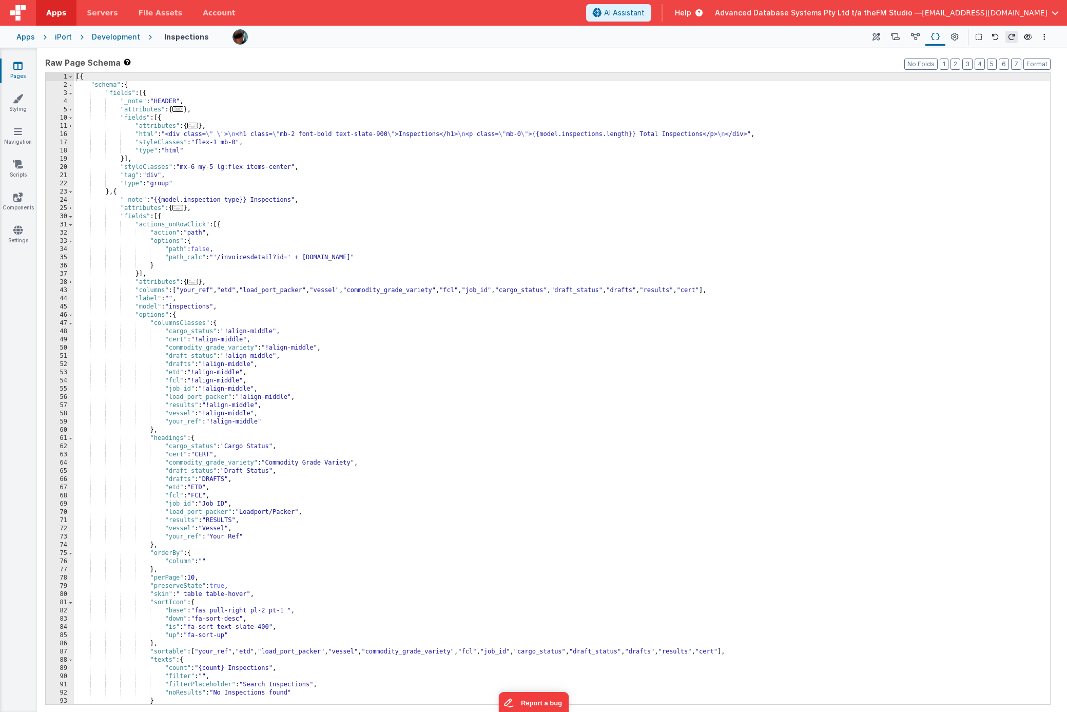
click at [432, 135] on div "[{ "schema" : { "fields" : [{ "_note" : "HEADER" , "attributes" : { ... } , "fi…" at bounding box center [562, 397] width 977 height 648
click at [105, 36] on div "Development" at bounding box center [116, 37] width 48 height 10
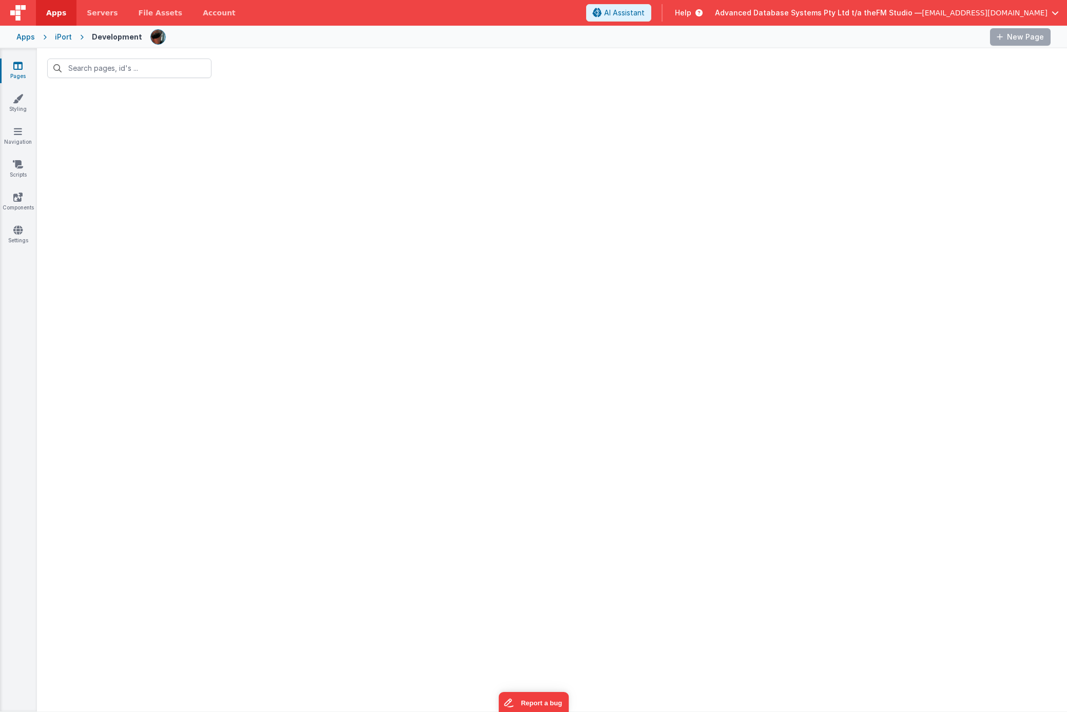
type input "insp"
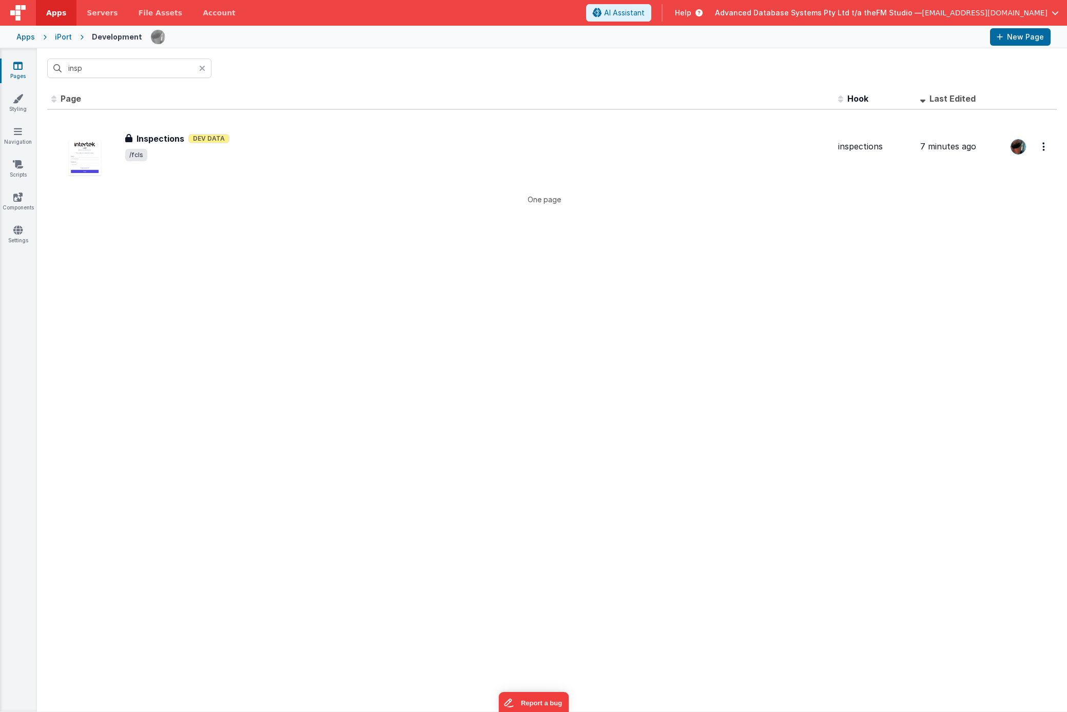
click at [62, 36] on div "iPort" at bounding box center [63, 37] width 17 height 10
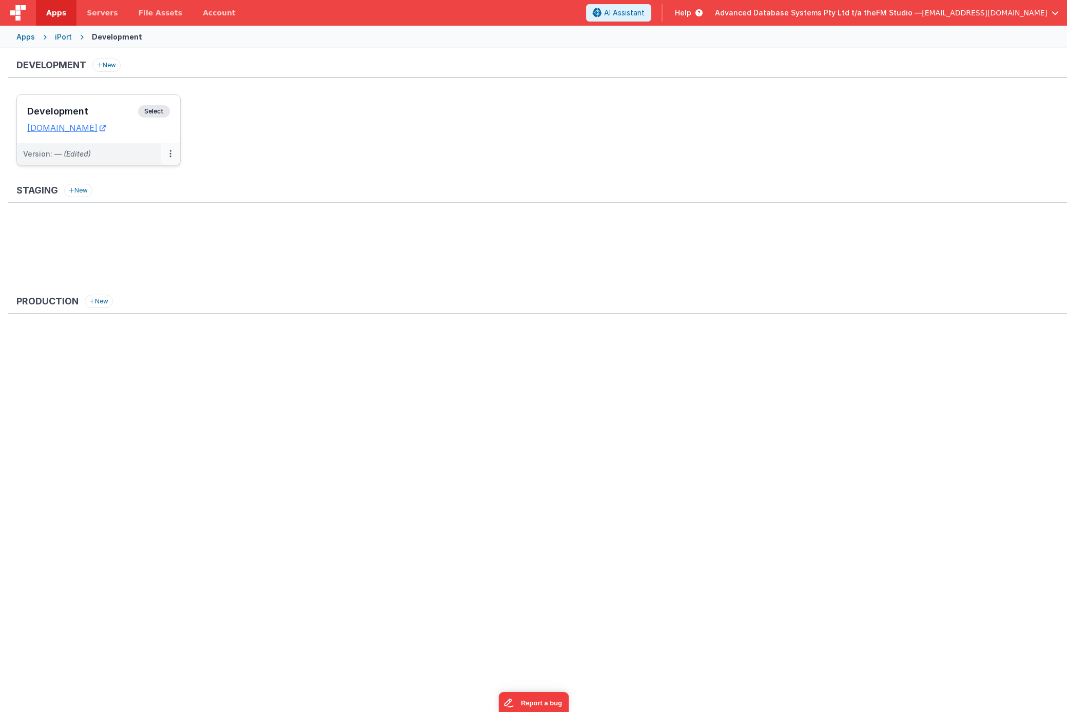
click at [169, 154] on icon at bounding box center [170, 154] width 2 height 1
click at [309, 153] on ul "Development Select URLs [DOMAIN_NAME] Version: — (Edited)" at bounding box center [541, 134] width 1051 height 81
click at [167, 155] on button at bounding box center [171, 154] width 20 height 22
click at [135, 178] on link "Edit" at bounding box center [135, 177] width 90 height 18
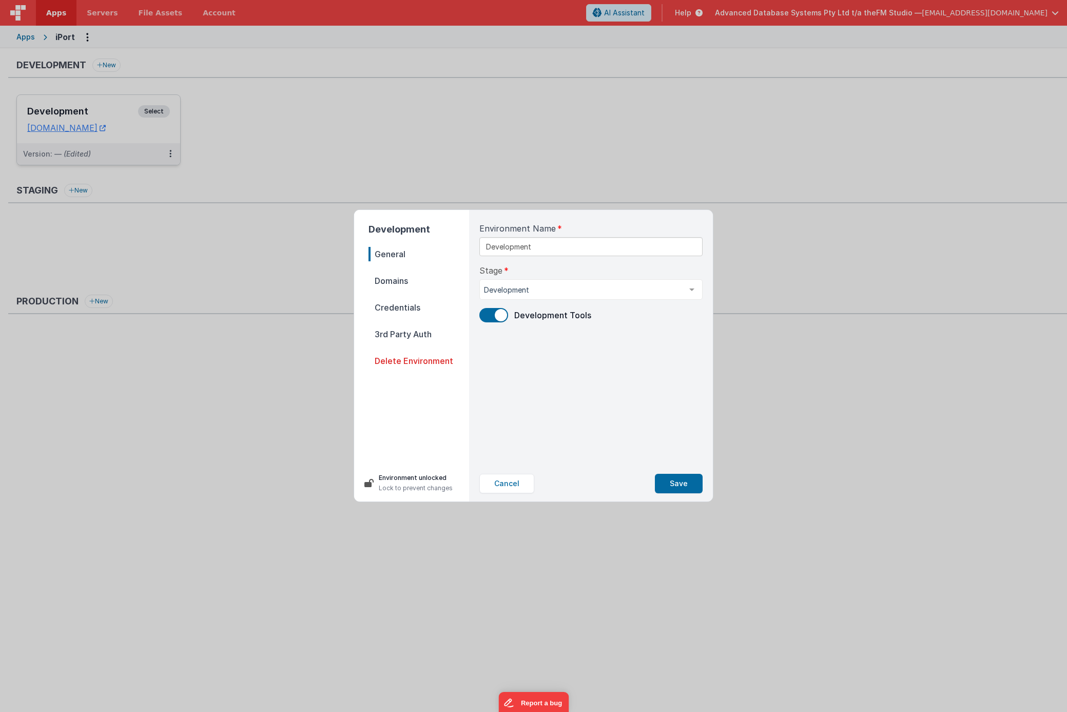
click at [400, 282] on span "Domains" at bounding box center [419, 281] width 101 height 14
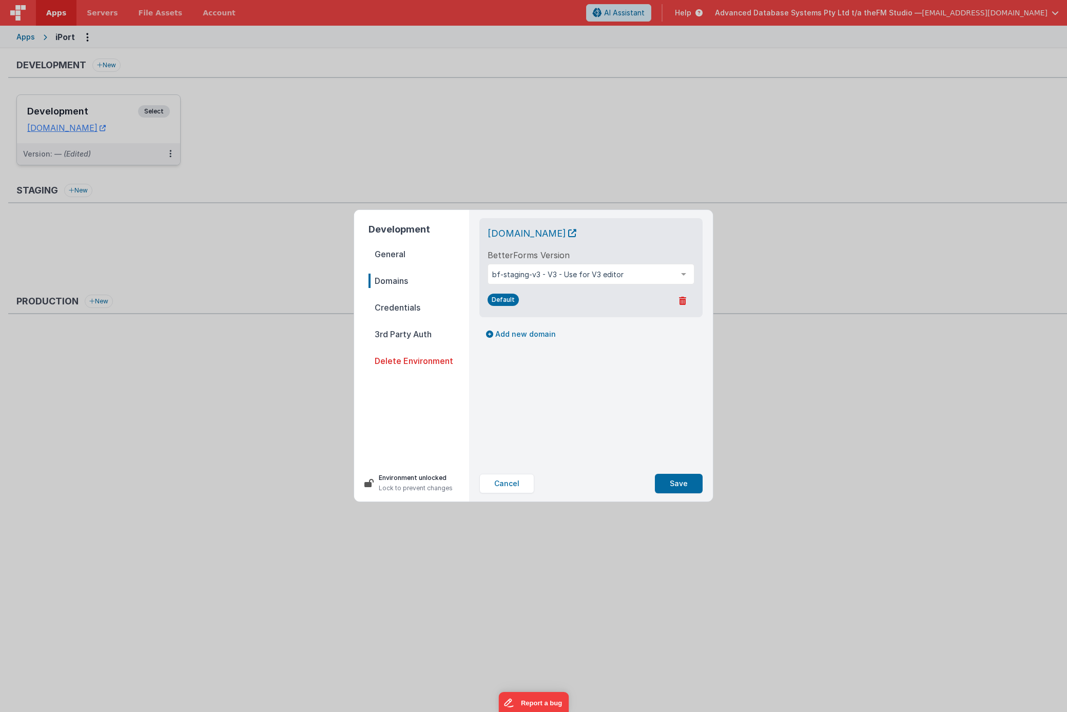
click at [401, 304] on span "Credentials" at bounding box center [419, 307] width 101 height 14
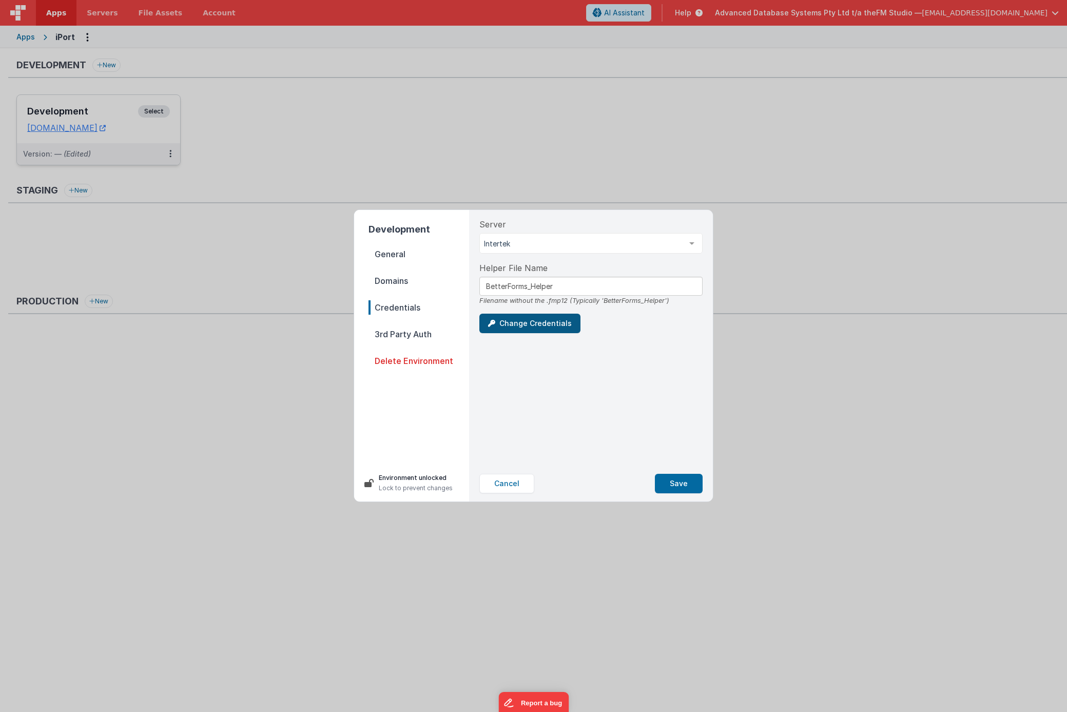
click at [534, 324] on button "Change Credentials" at bounding box center [530, 324] width 101 height 20
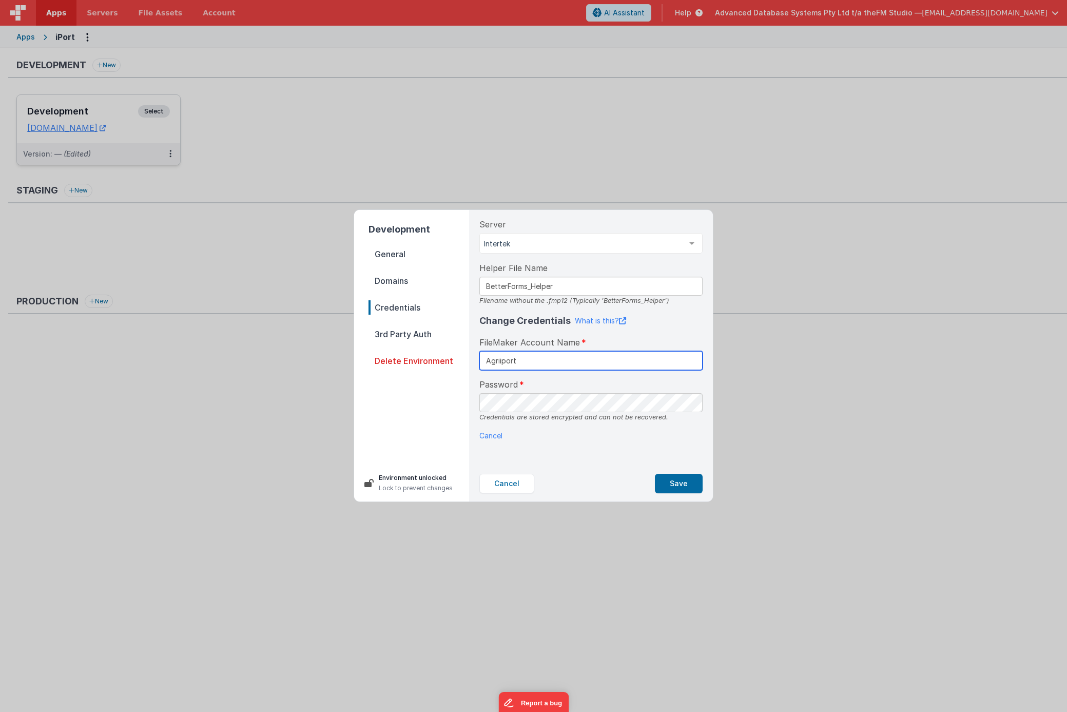
type input "Agriiport"
click at [680, 484] on button "Save" at bounding box center [679, 484] width 48 height 20
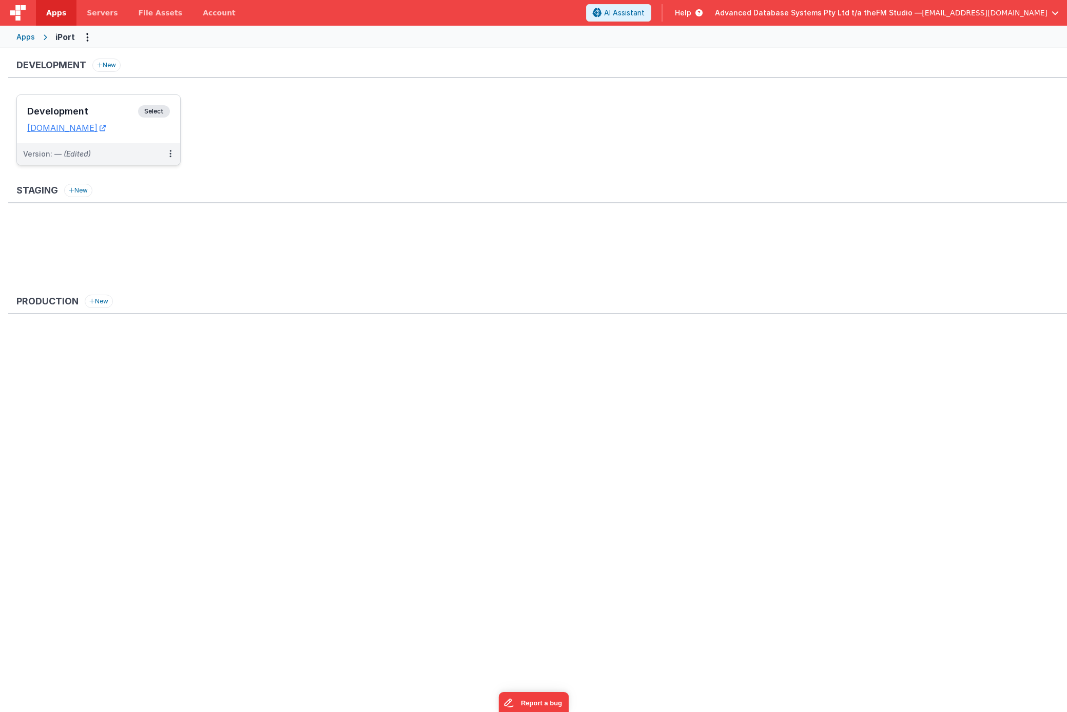
click at [82, 111] on h3 "Development" at bounding box center [82, 111] width 111 height 10
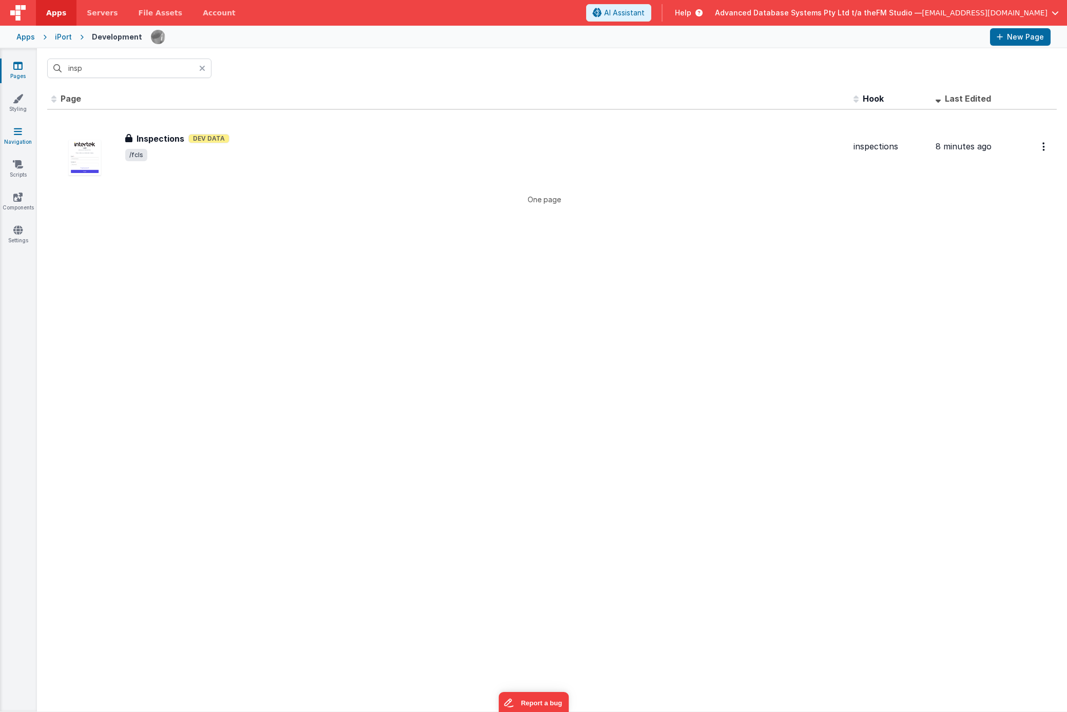
click at [15, 131] on icon at bounding box center [18, 131] width 8 height 10
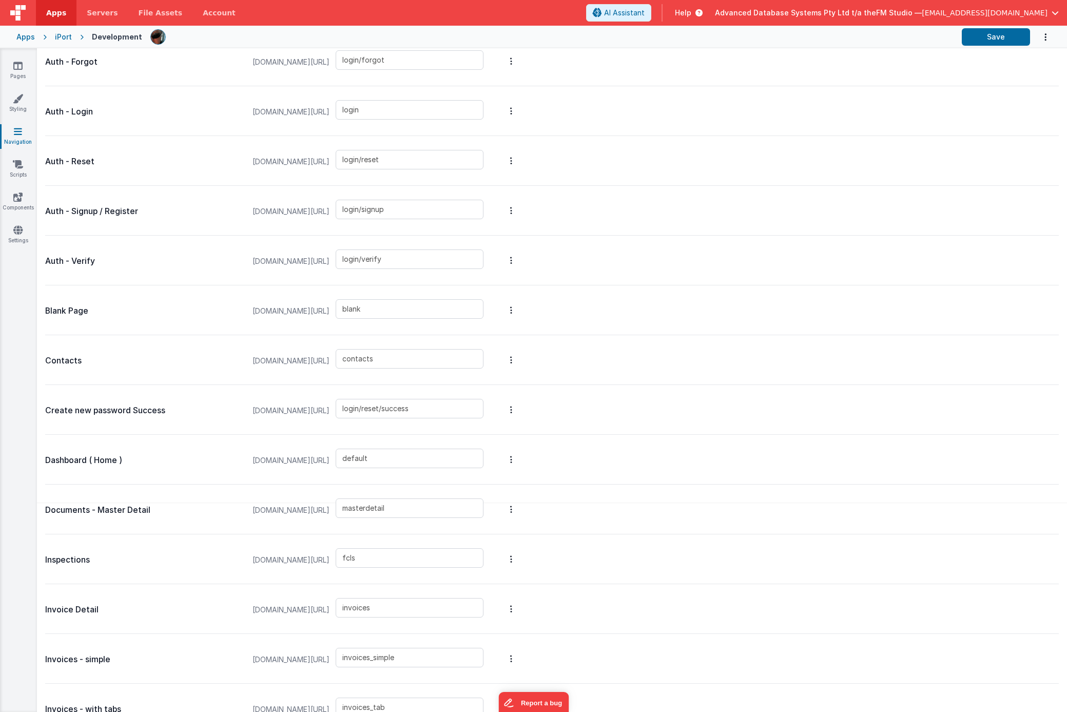
scroll to position [240, 0]
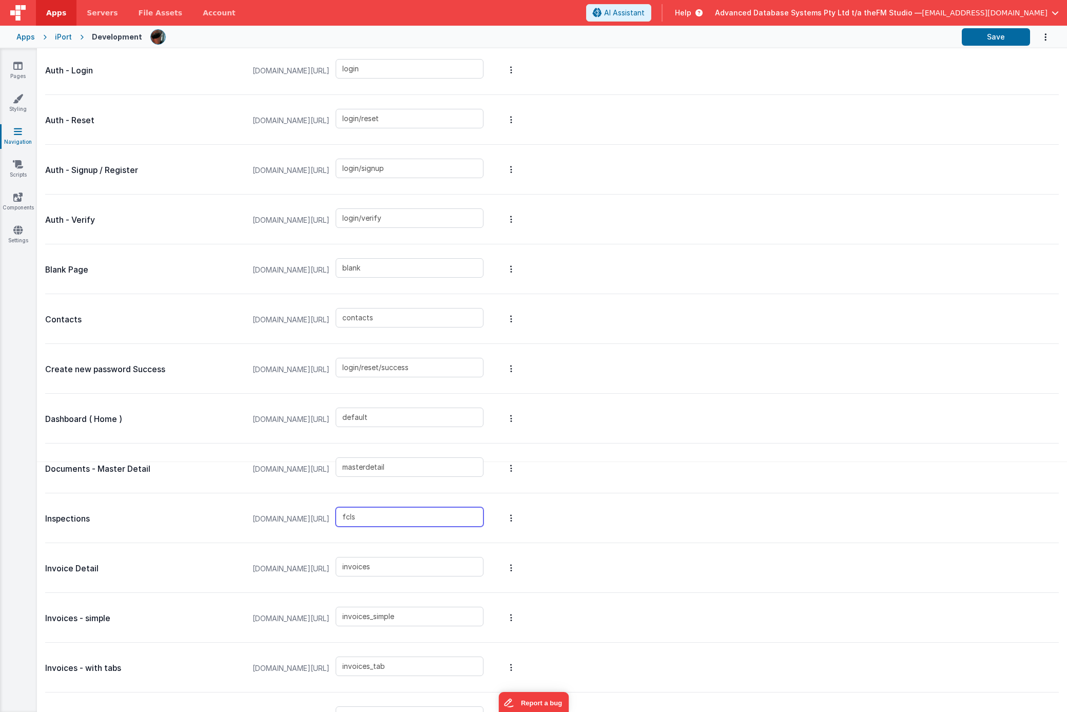
click at [425, 519] on input "fcls" at bounding box center [410, 517] width 148 height 20
type input "inspections"
click at [649, 516] on div "Inspections [DOMAIN_NAME][URL] inspections" at bounding box center [552, 518] width 1014 height 50
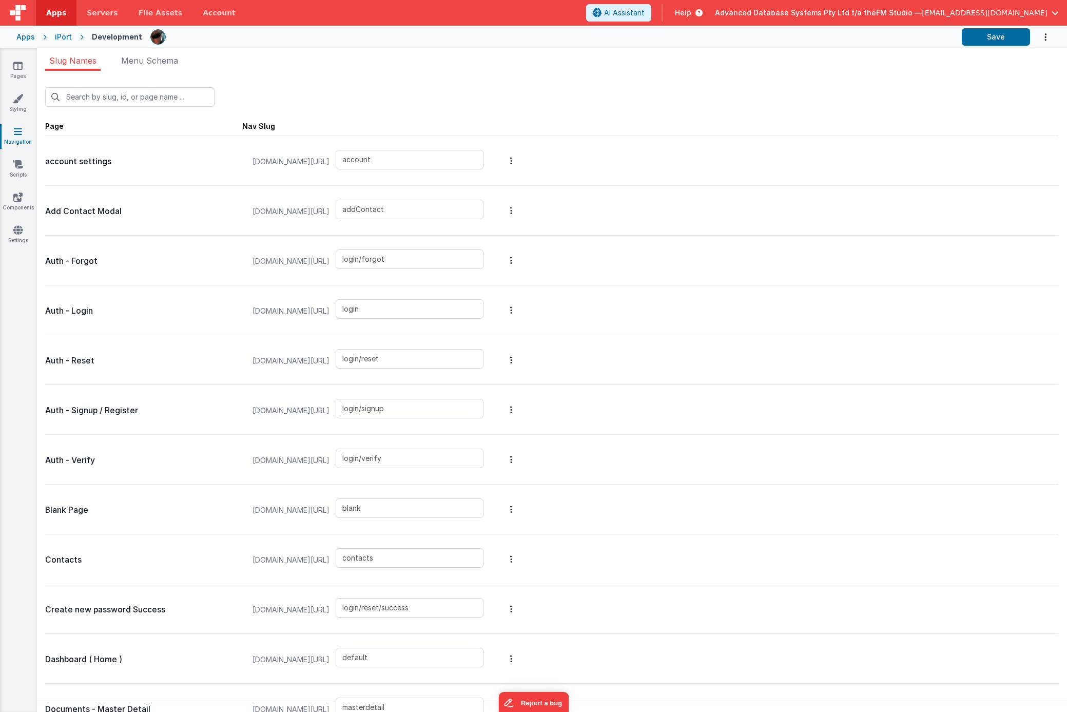
scroll to position [0, 0]
click at [157, 56] on span "Menu Schema" at bounding box center [149, 60] width 57 height 10
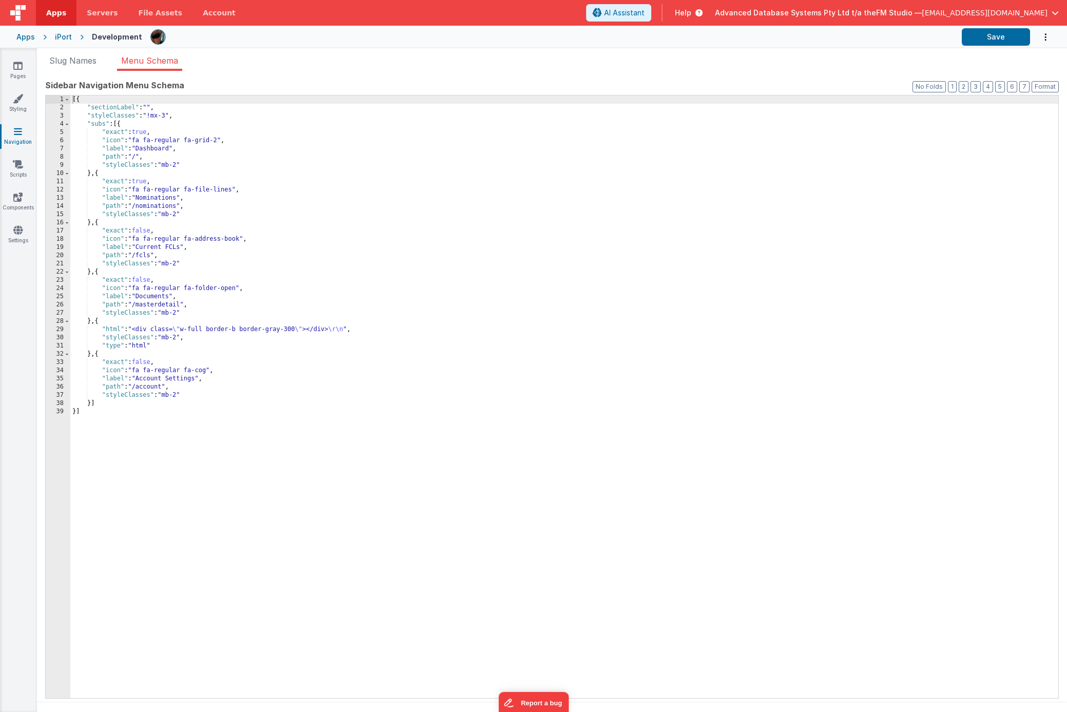
click at [146, 255] on div "[{ "sectionLabel" : "" , "styleClasses" : "!mx-3" , "subs" : [{ "exact" : true …" at bounding box center [564, 404] width 988 height 619
